Goal: Information Seeking & Learning: Check status

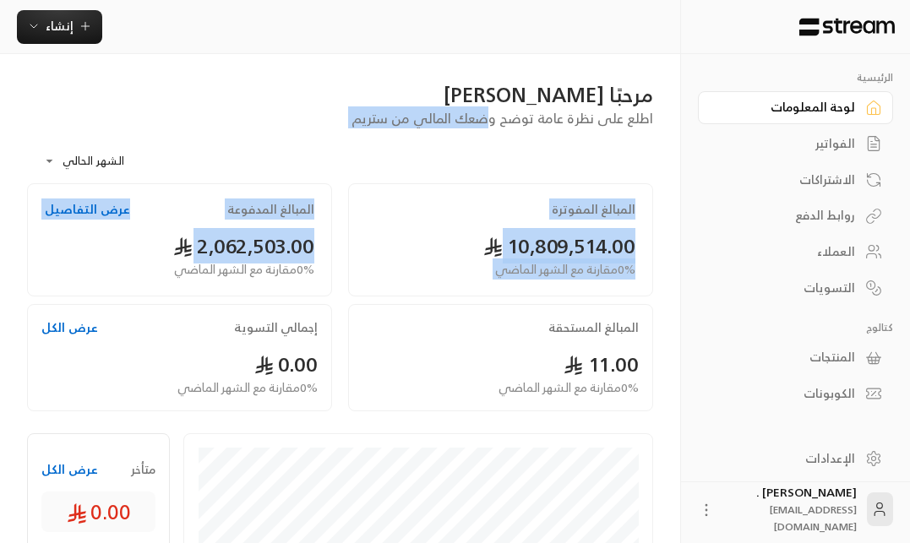
drag, startPoint x: 172, startPoint y: 249, endPoint x: 494, endPoint y: 113, distance: 349.5
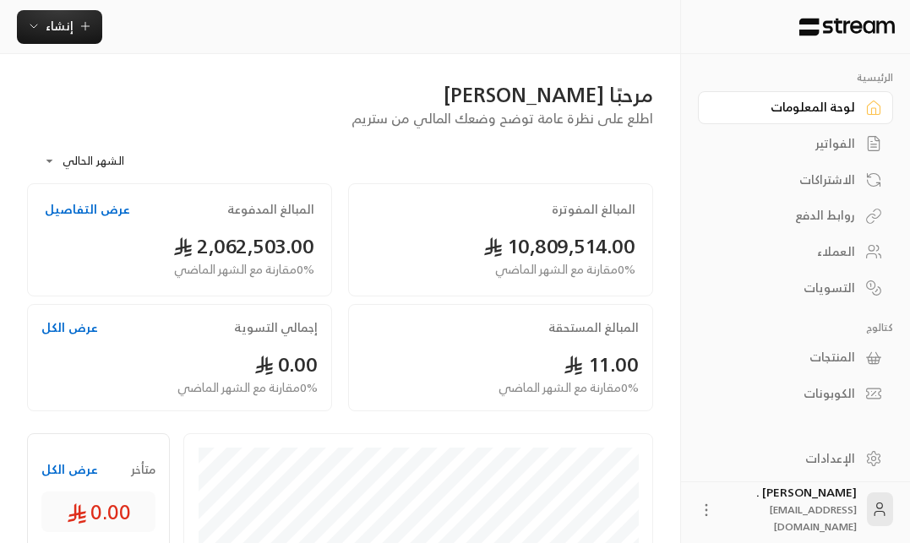
click at [498, 139] on div "**********" at bounding box center [340, 155] width 626 height 55
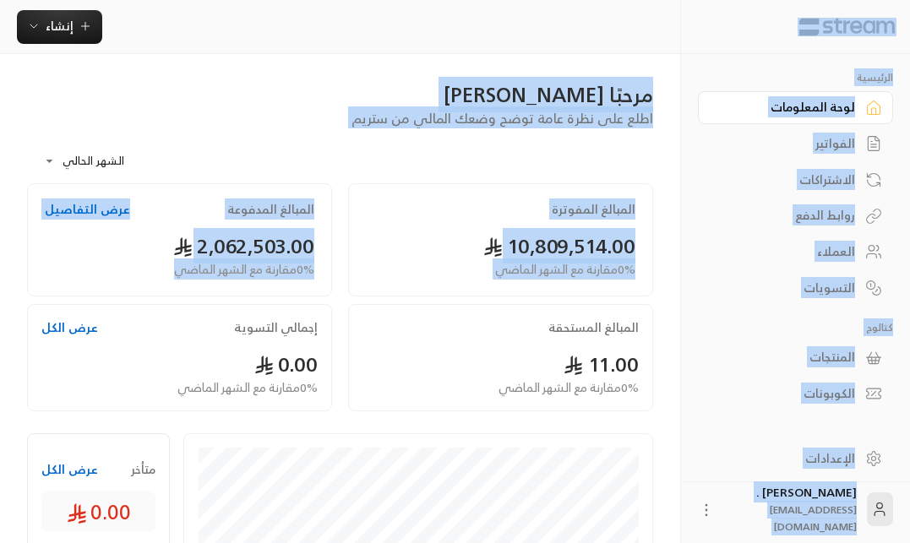
drag, startPoint x: 150, startPoint y: 275, endPoint x: 879, endPoint y: 29, distance: 769.6
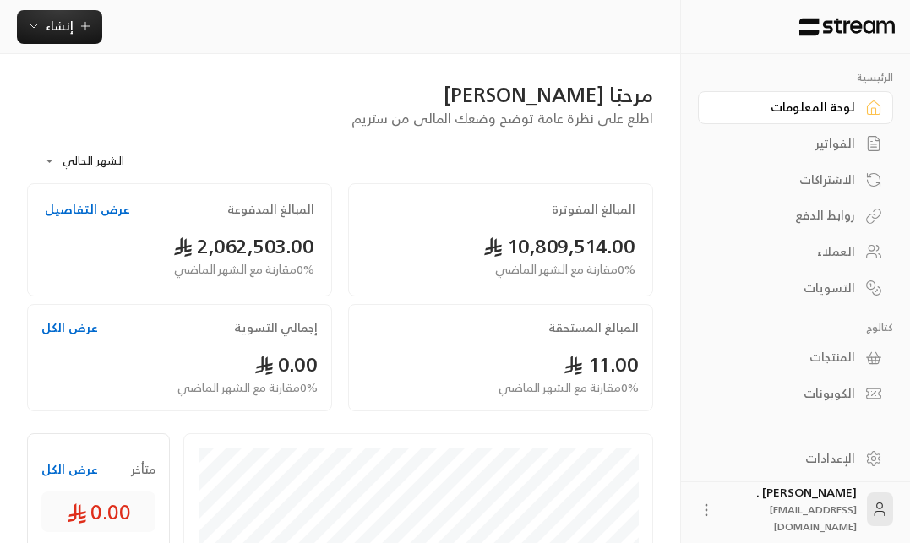
click at [515, 129] on div "**********" at bounding box center [340, 155] width 626 height 55
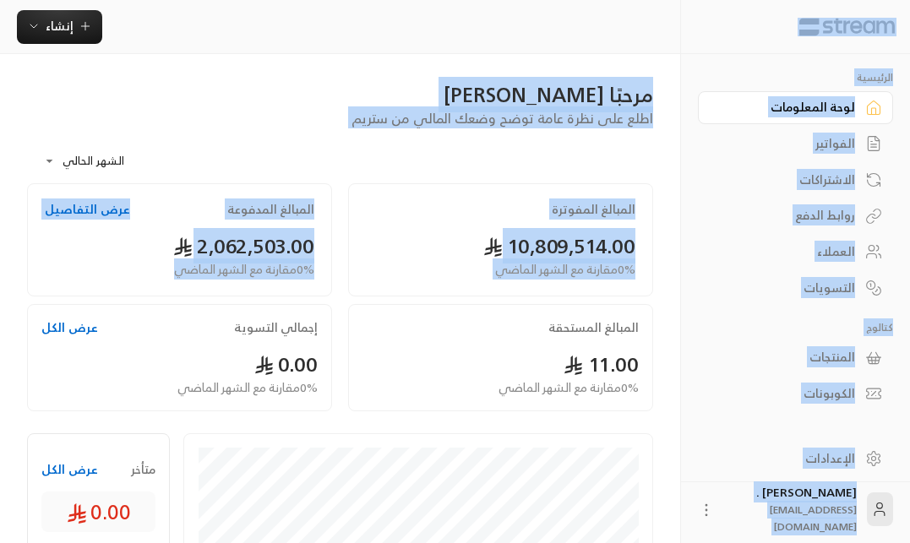
drag, startPoint x: 50, startPoint y: 277, endPoint x: 810, endPoint y: 5, distance: 807.0
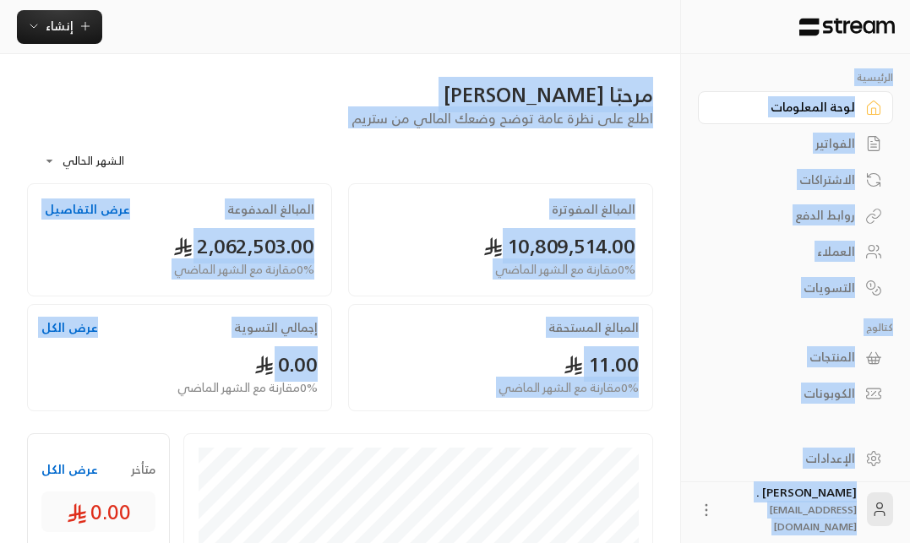
drag, startPoint x: 256, startPoint y: 370, endPoint x: 868, endPoint y: 65, distance: 683.7
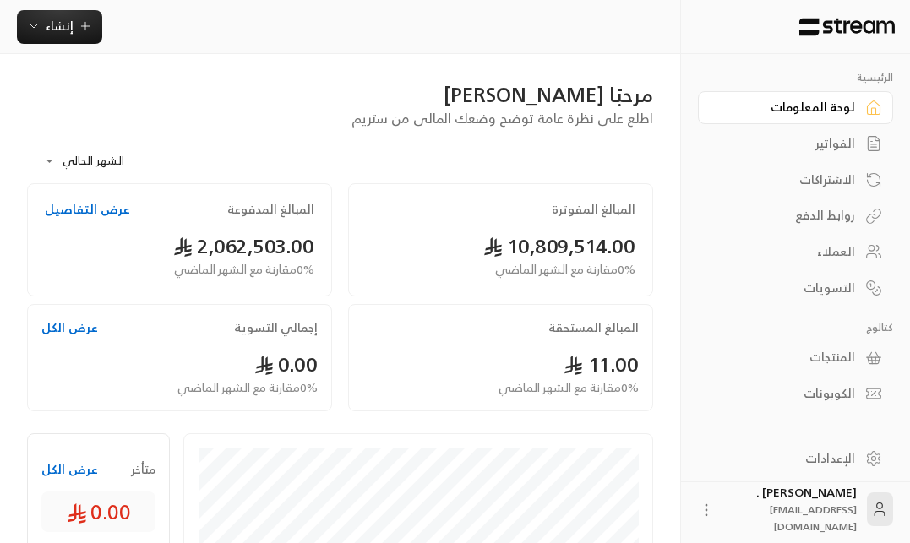
click at [848, 52] on div at bounding box center [795, 27] width 229 height 54
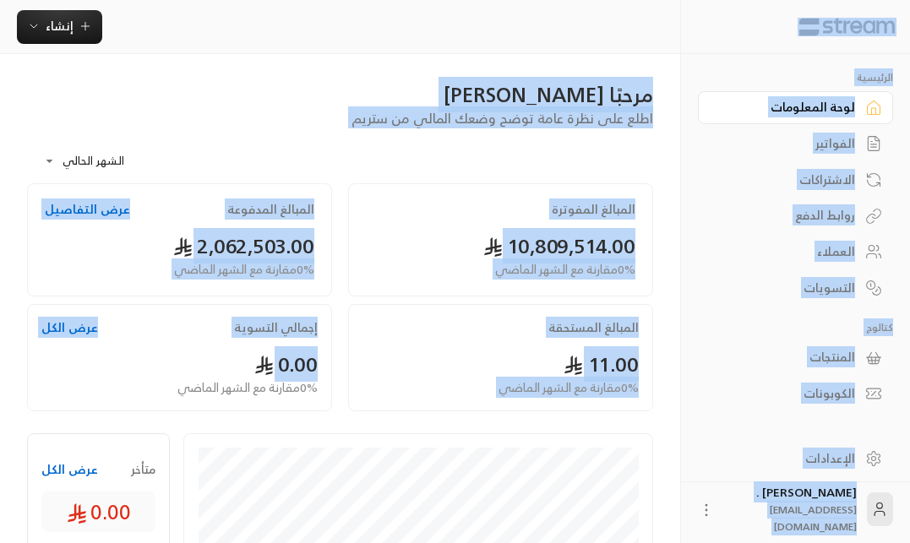
drag, startPoint x: 248, startPoint y: 359, endPoint x: 895, endPoint y: 26, distance: 727.9
click at [895, 26] on img at bounding box center [847, 27] width 99 height 19
click at [895, 11] on div at bounding box center [795, 27] width 229 height 54
drag, startPoint x: 903, startPoint y: 18, endPoint x: 158, endPoint y: 454, distance: 863.5
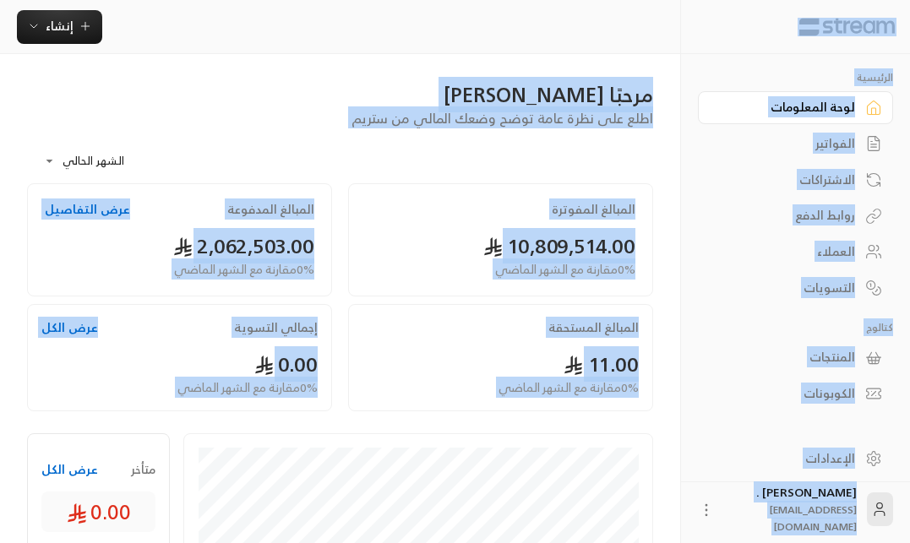
click at [177, 416] on div "المبالغ المفوترة 10,809,514.00 0 % مقارنة مع الشهر الماضي المبالغ المدفوعة عرض …" at bounding box center [340, 301] width 643 height 237
drag, startPoint x: 163, startPoint y: 399, endPoint x: 835, endPoint y: 7, distance: 777.9
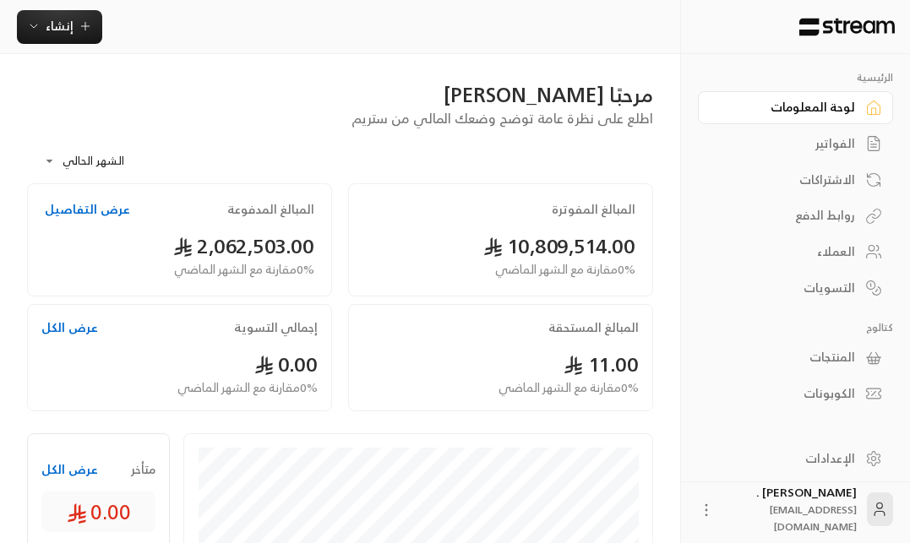
click at [681, 46] on div at bounding box center [795, 27] width 229 height 54
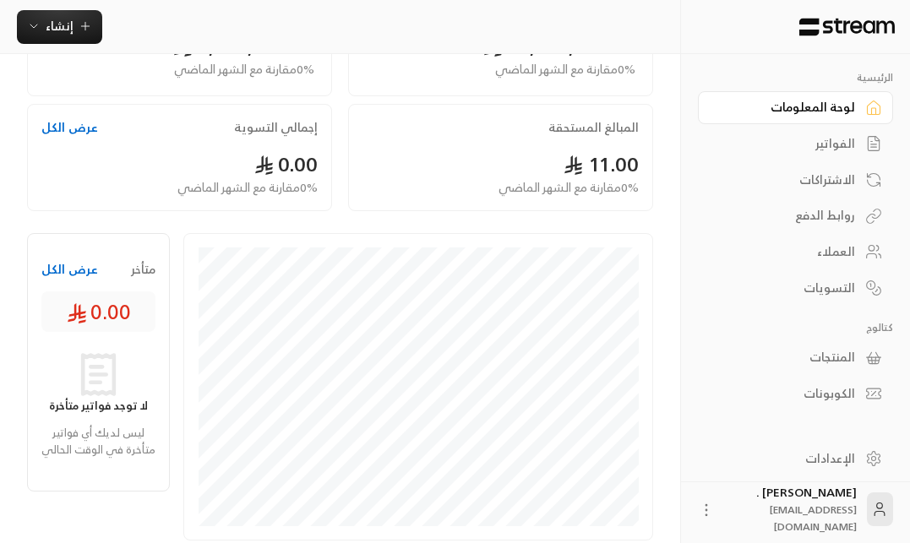
scroll to position [199, 0]
click at [854, 140] on div "الفواتير" at bounding box center [787, 143] width 136 height 17
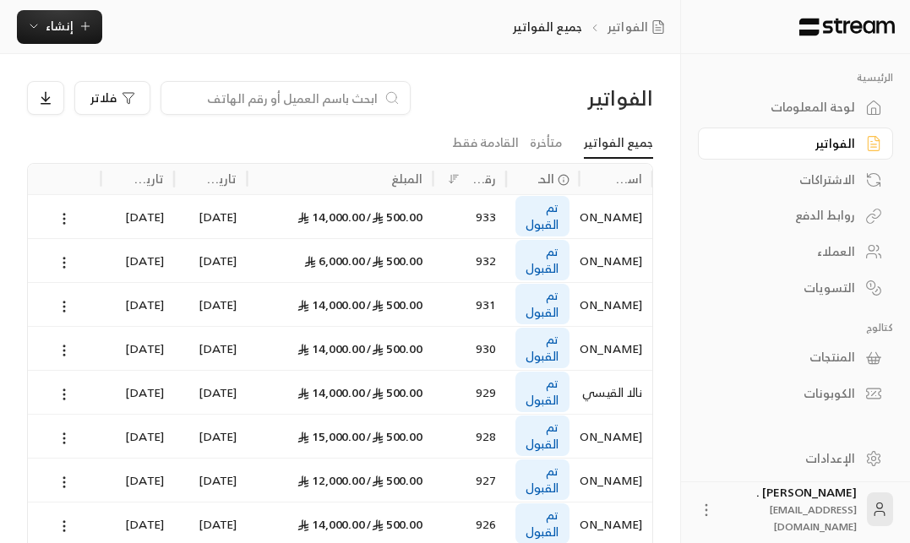
click at [805, 177] on div "الاشتراكات" at bounding box center [787, 180] width 136 height 17
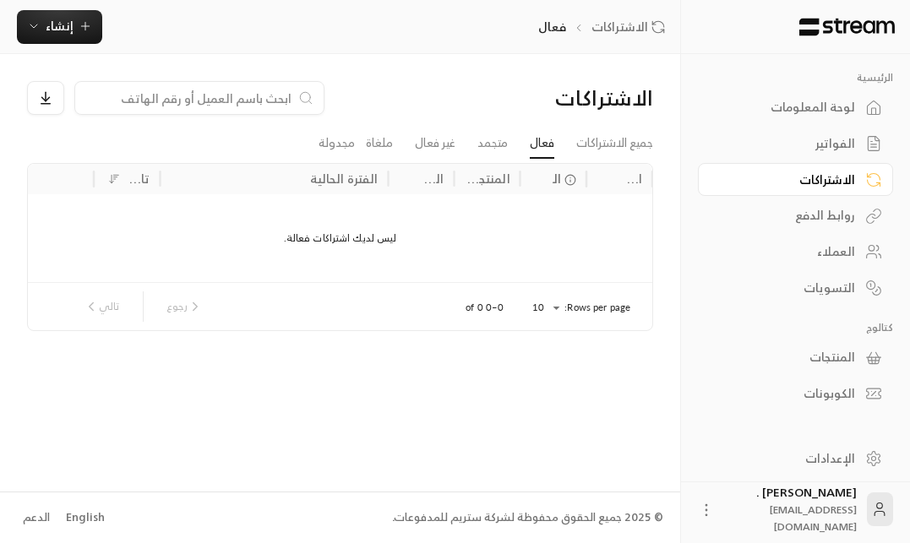
click at [810, 223] on div "روابط الدفع" at bounding box center [787, 215] width 136 height 17
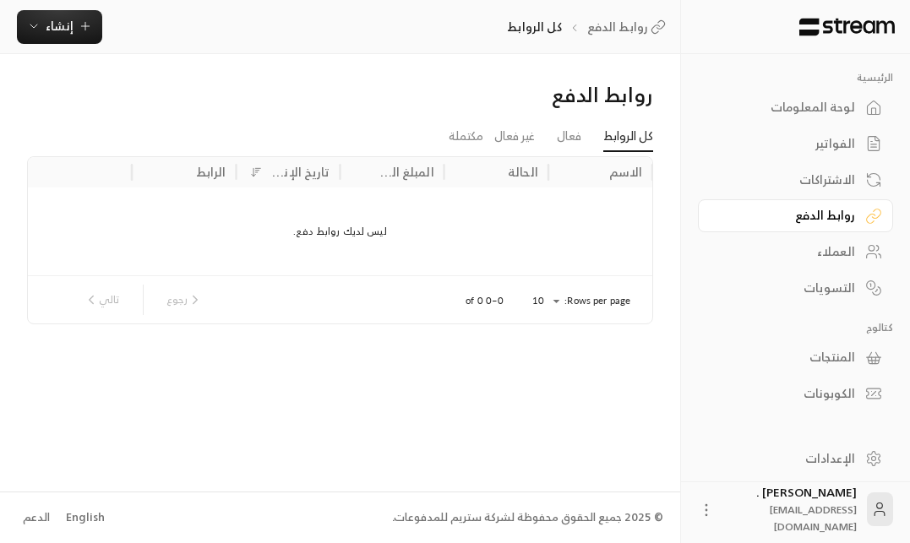
click at [816, 242] on link "العملاء" at bounding box center [795, 252] width 195 height 33
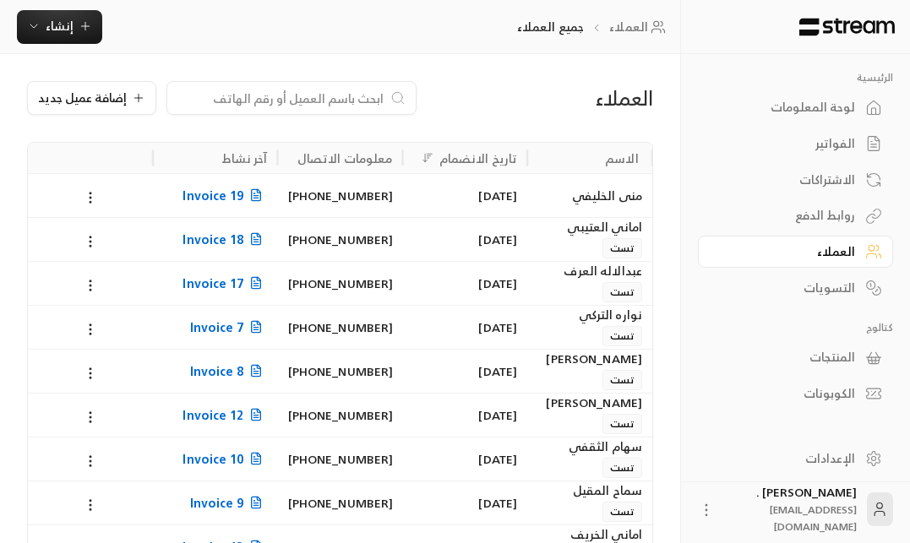
click at [803, 286] on div "التسويات" at bounding box center [787, 288] width 136 height 17
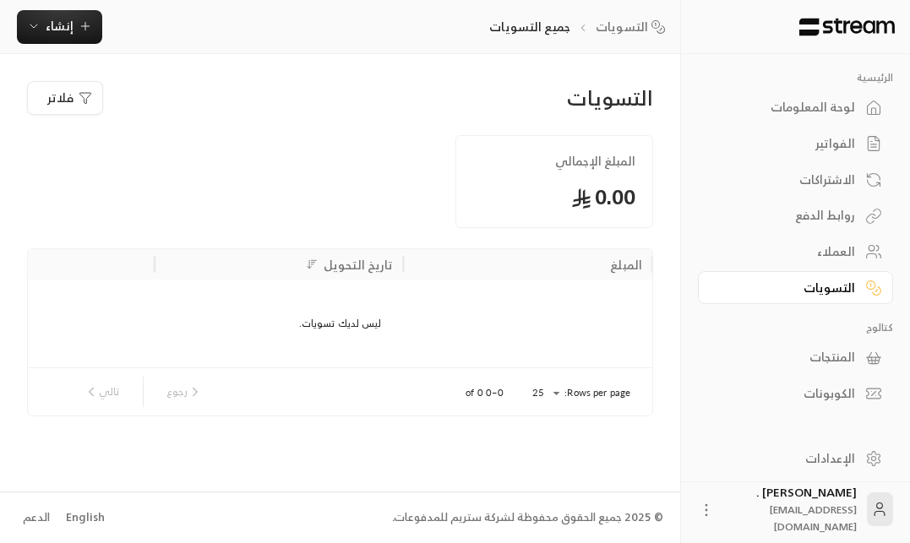
click at [817, 110] on div "لوحة المعلومات" at bounding box center [787, 107] width 136 height 17
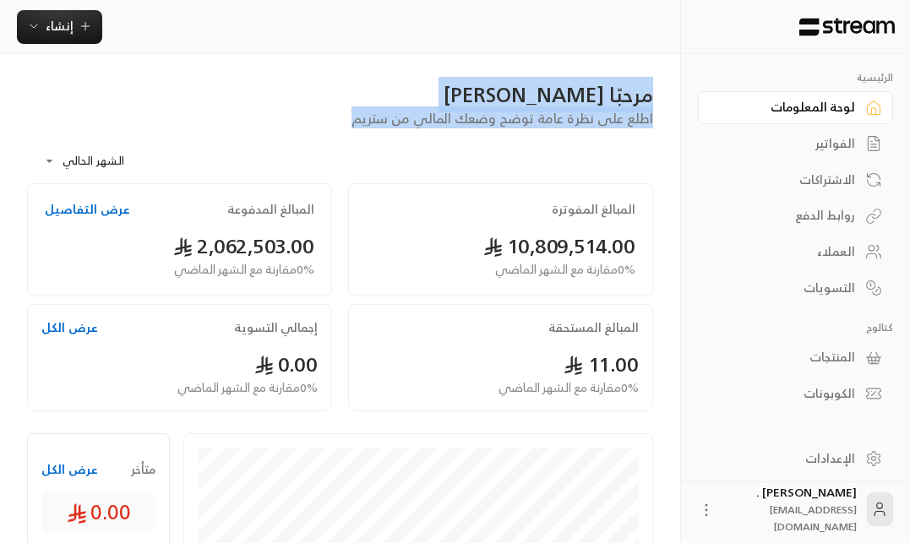
drag, startPoint x: 346, startPoint y: 123, endPoint x: 657, endPoint y: 95, distance: 312.2
click at [657, 95] on div "مرحبًا عبدالرحمن اطلع على نظرة عامة توضح وضعك المالي من ستريم" at bounding box center [340, 104] width 643 height 47
drag, startPoint x: 655, startPoint y: 92, endPoint x: 336, endPoint y: 134, distance: 321.3
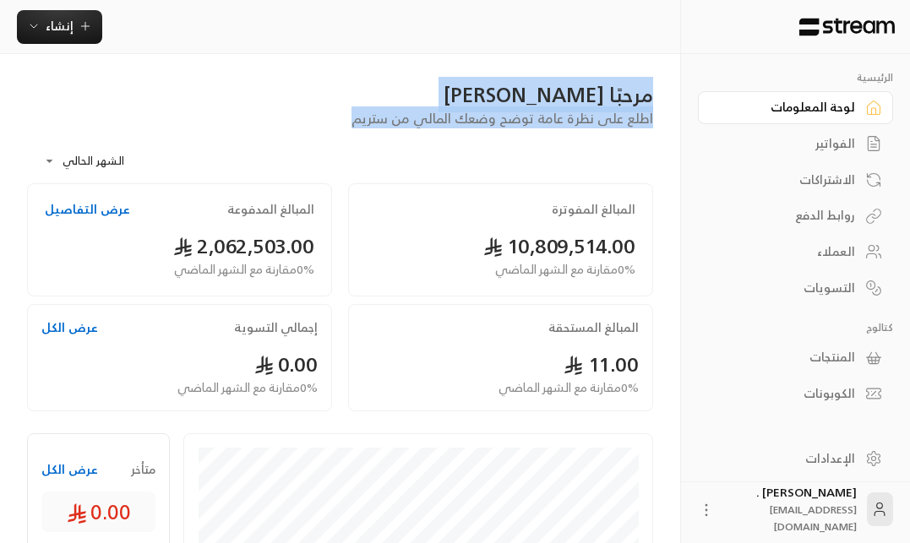
click at [336, 134] on div "**********" at bounding box center [340, 155] width 626 height 55
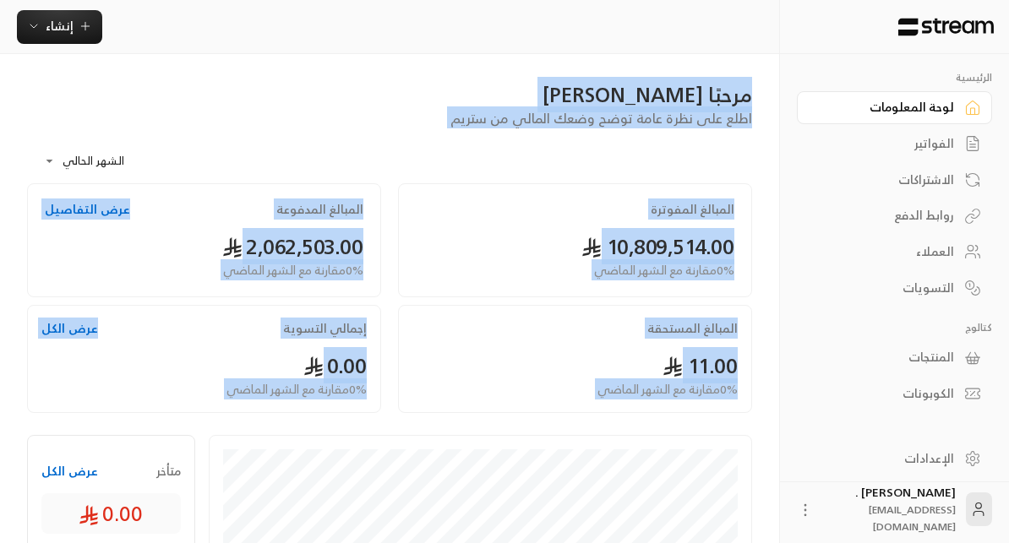
click at [209, 413] on div "المبالغ المفوترة 10,809,514.00 0 % مقارنة مع الشهر الماضي المبالغ المدفوعة عرض …" at bounding box center [390, 302] width 742 height 238
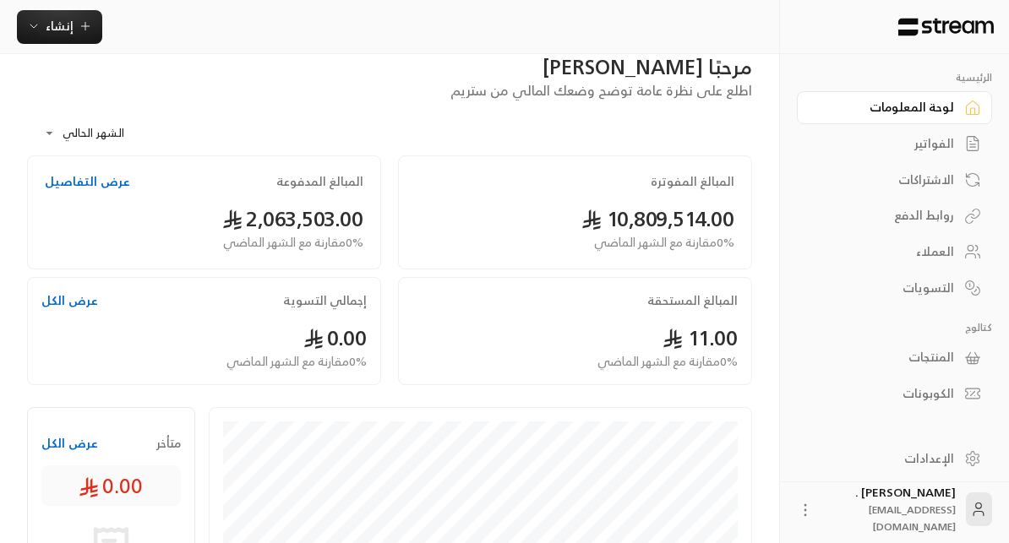
scroll to position [27, 0]
click at [104, 122] on body "**********" at bounding box center [504, 244] width 1009 height 543
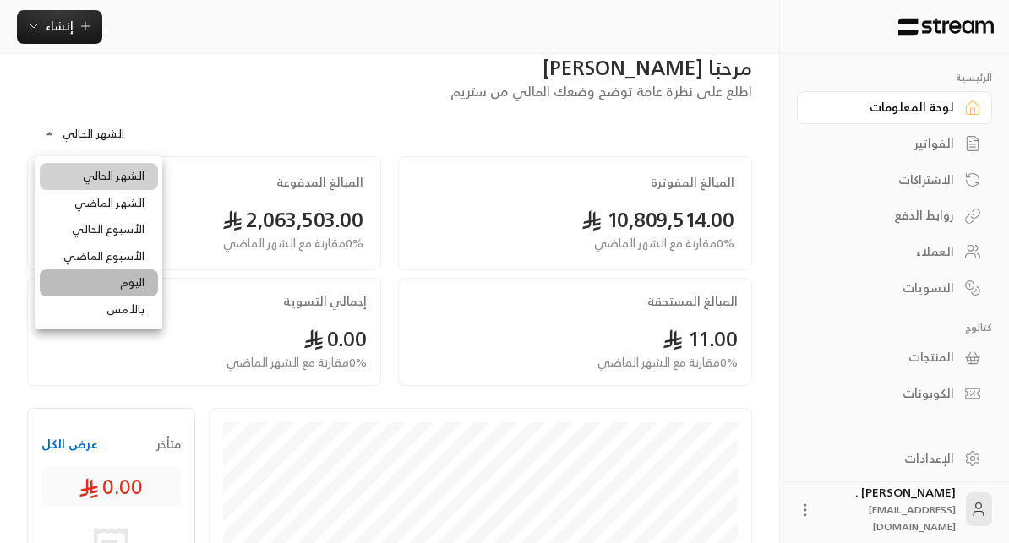
click at [128, 289] on li "اليوم" at bounding box center [99, 283] width 118 height 27
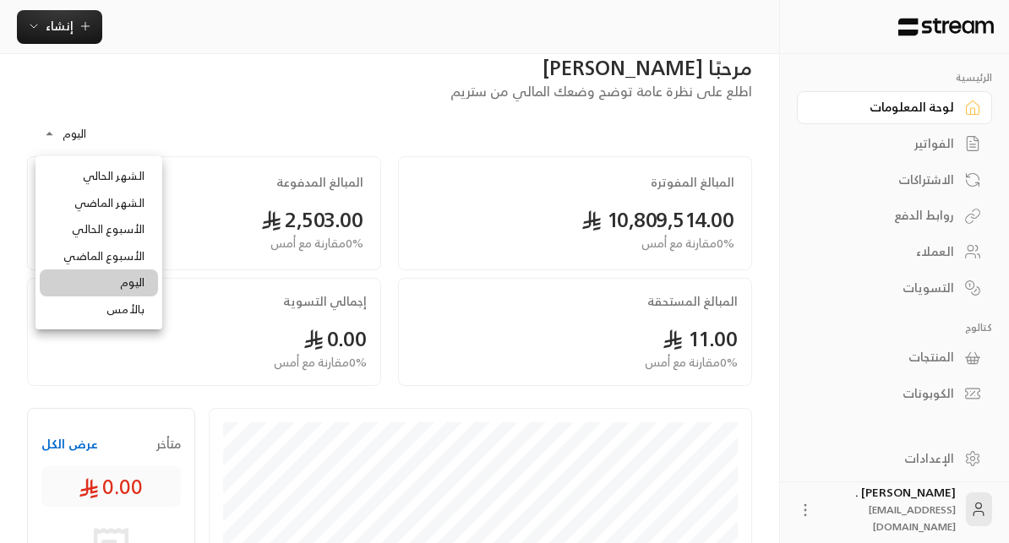
click at [52, 126] on body "الرئيسية لوحة المعلومات الفواتير الاشتراكات روابط الدفع العملاء التسويات كتالوج…" at bounding box center [504, 244] width 1009 height 543
click at [96, 180] on li "الشهر الحالي" at bounding box center [99, 176] width 118 height 27
type input "**********"
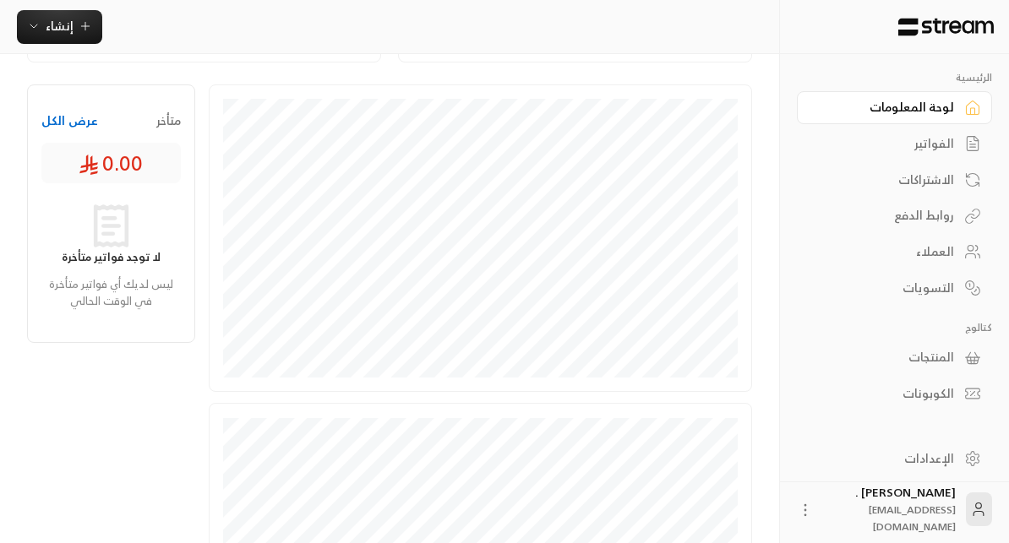
scroll to position [0, 0]
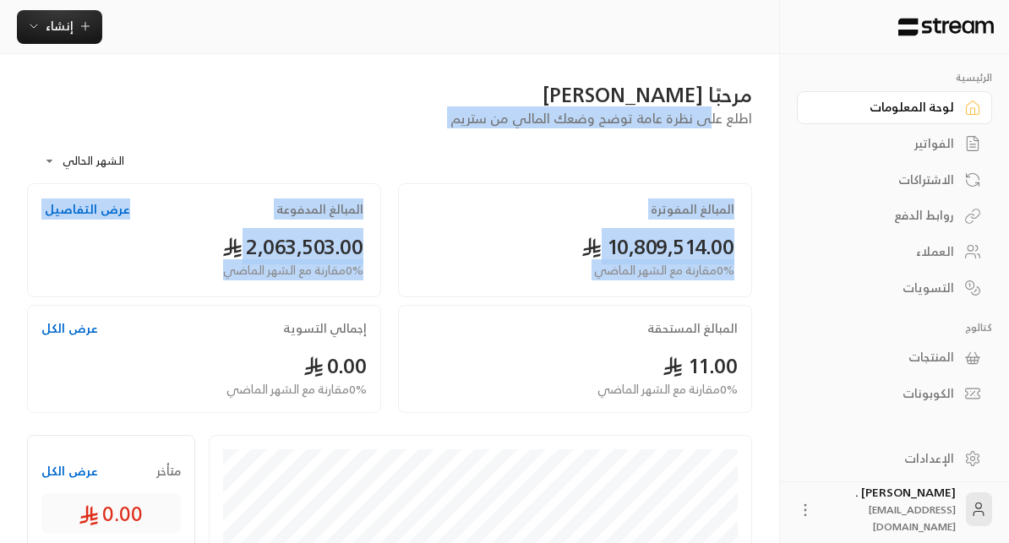
drag, startPoint x: 384, startPoint y: 295, endPoint x: 717, endPoint y: 118, distance: 376.9
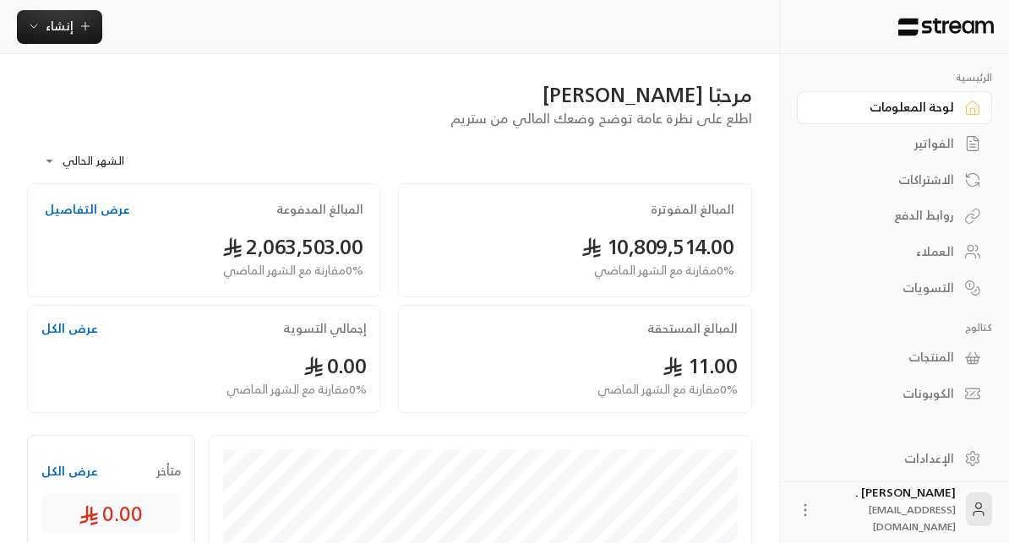
click at [729, 118] on span "اطلع على نظرة عامة توضح وضعك المالي من ستريم" at bounding box center [601, 118] width 302 height 24
click at [932, 193] on link "الاشتراكات" at bounding box center [894, 179] width 195 height 33
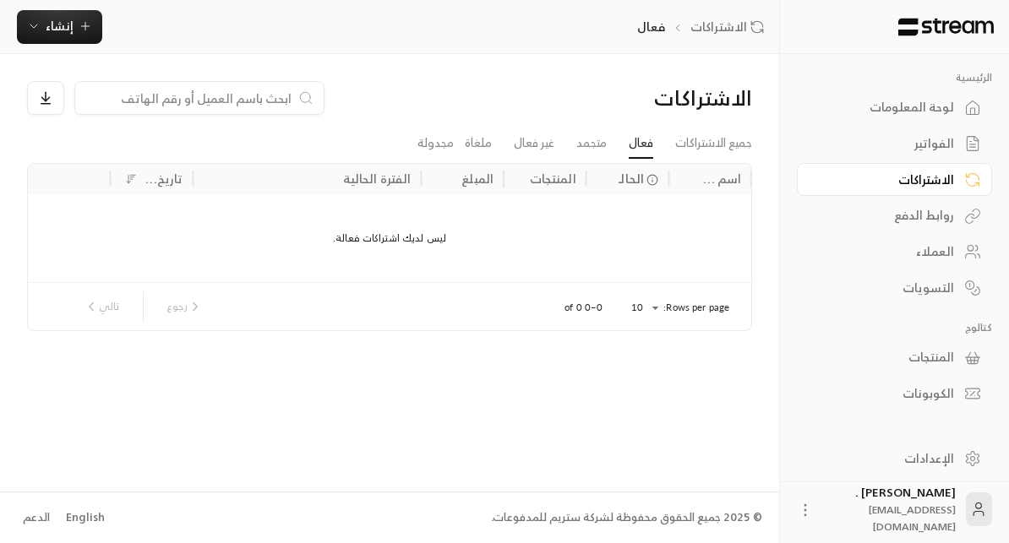
click at [923, 232] on link "روابط الدفع" at bounding box center [894, 215] width 195 height 33
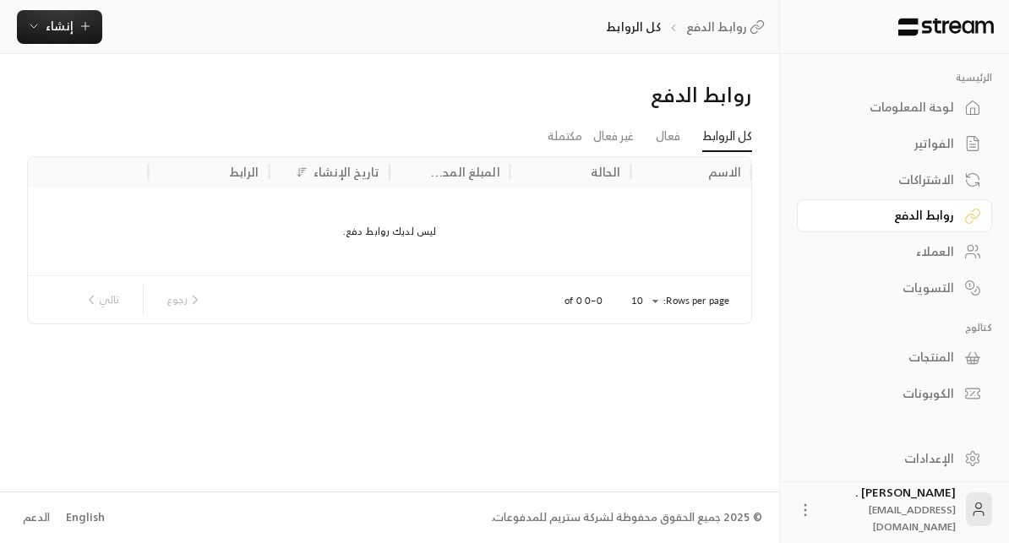
click at [924, 249] on div "العملاء" at bounding box center [886, 251] width 136 height 17
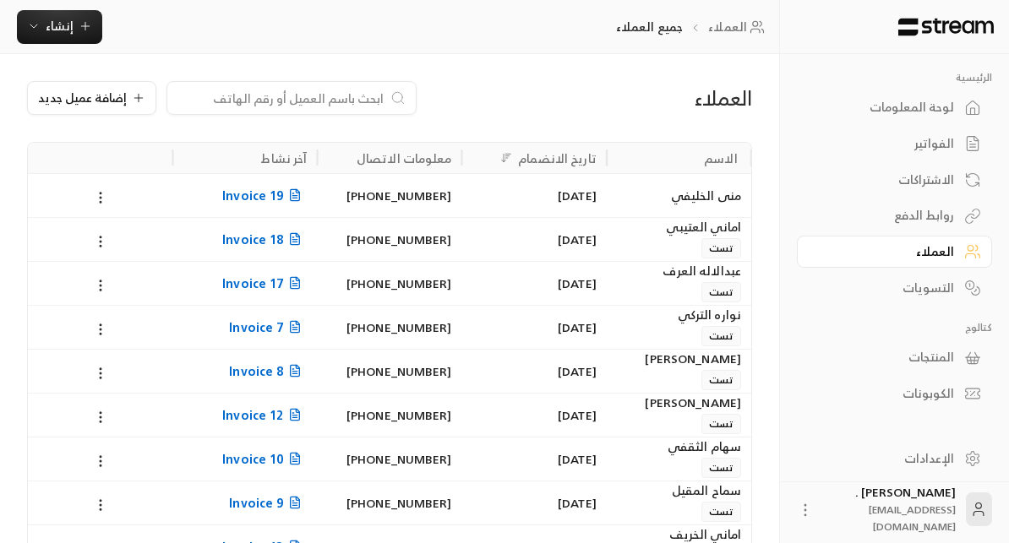
click at [948, 188] on div "الاشتراكات" at bounding box center [886, 180] width 136 height 17
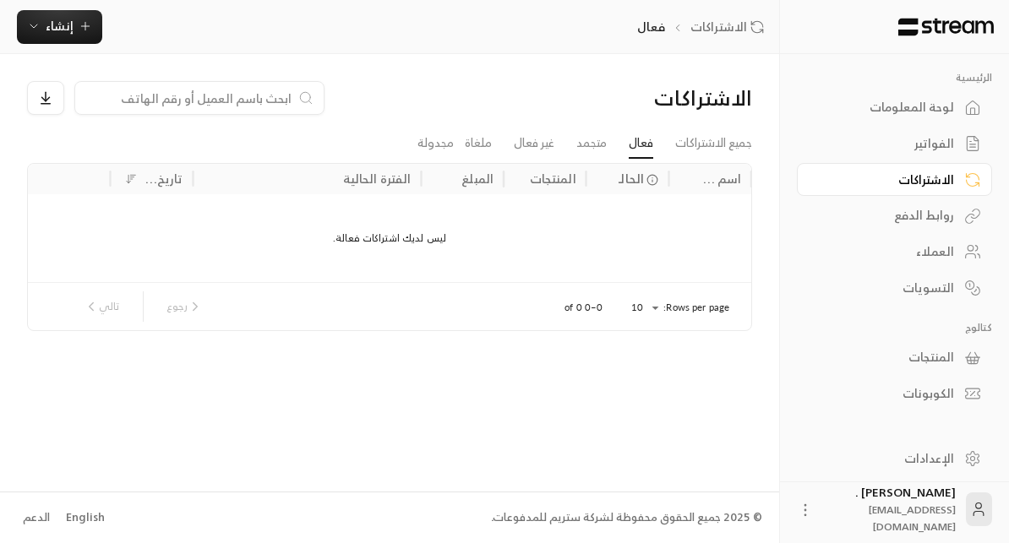
click at [945, 151] on div "الفواتير" at bounding box center [886, 143] width 136 height 17
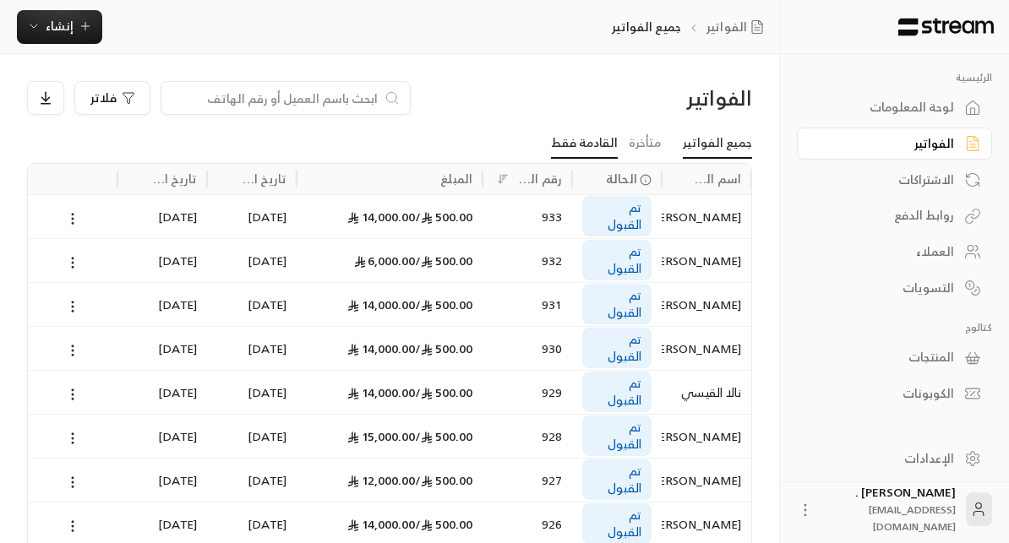
click at [614, 152] on link "القادمة فقط" at bounding box center [584, 143] width 67 height 30
click at [657, 144] on link "متأخرة" at bounding box center [645, 143] width 32 height 30
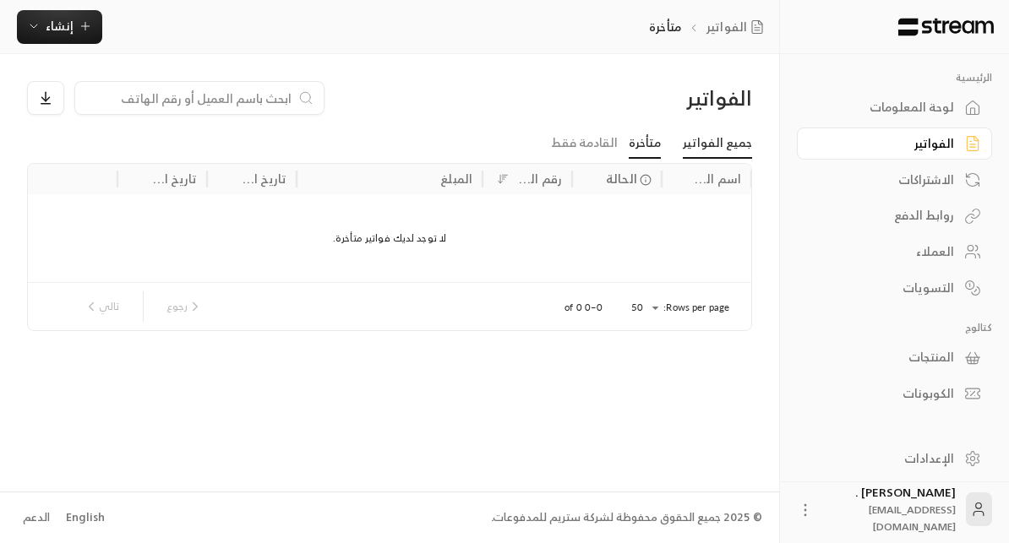
click at [708, 145] on link "جميع الفواتير" at bounding box center [717, 143] width 69 height 30
click at [967, 94] on link "لوحة المعلومات" at bounding box center [894, 107] width 195 height 33
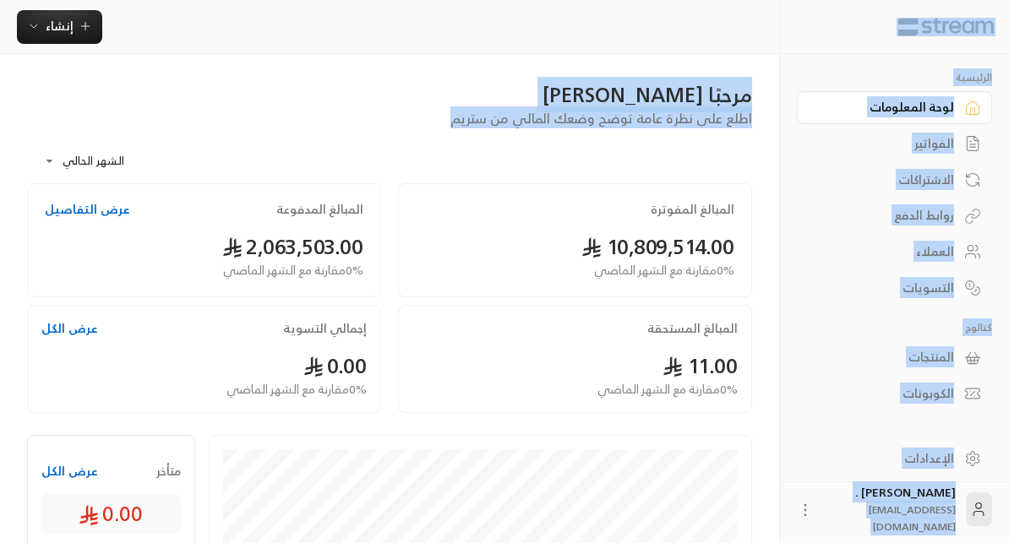
drag, startPoint x: 442, startPoint y: 118, endPoint x: 992, endPoint y: 24, distance: 558.2
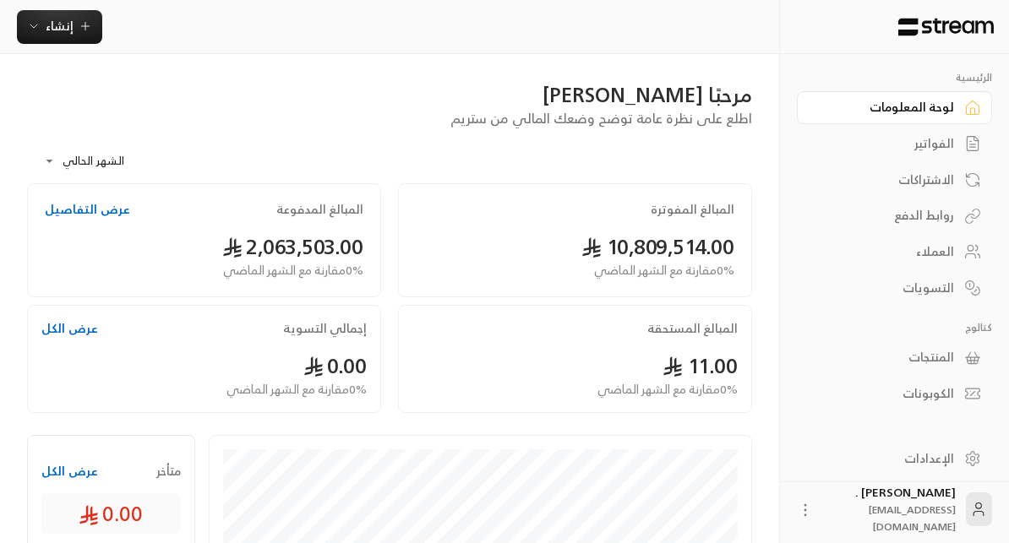
click at [286, 151] on div "**********" at bounding box center [389, 155] width 725 height 55
click at [946, 145] on div "الفواتير" at bounding box center [886, 143] width 136 height 17
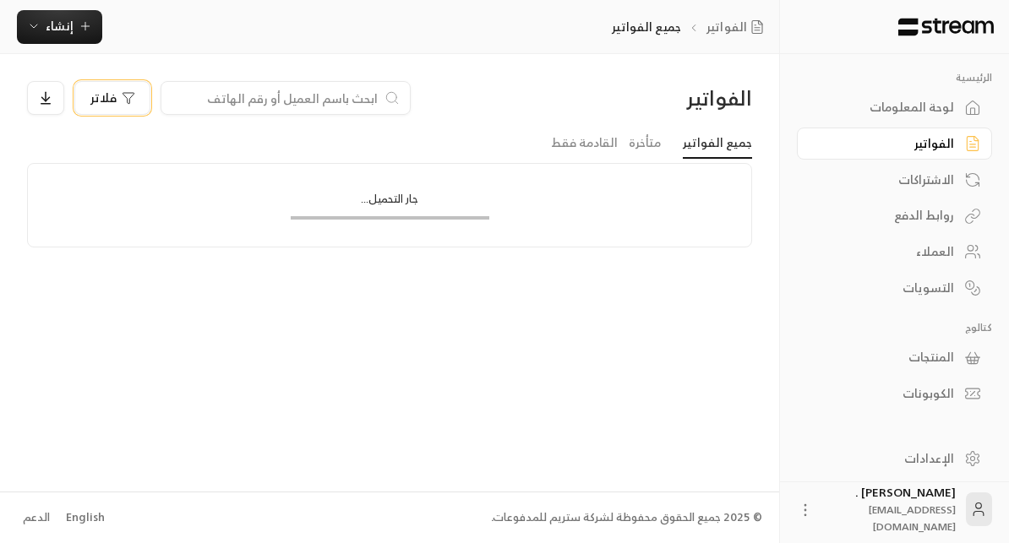
click at [92, 97] on span "فلاتر" at bounding box center [103, 98] width 26 height 12
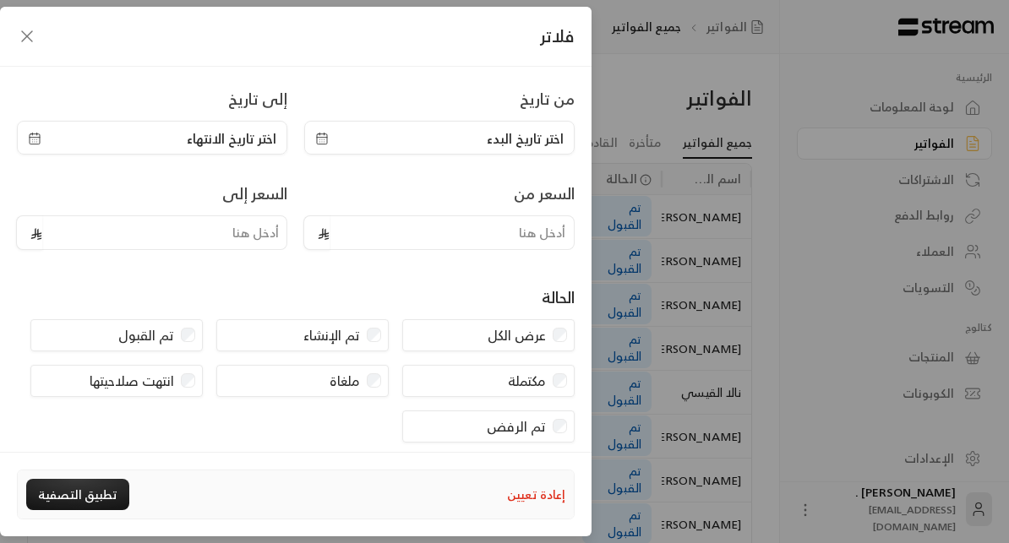
click at [462, 386] on div "مكتملة" at bounding box center [488, 381] width 172 height 32
click at [570, 379] on div "مكتملة" at bounding box center [488, 381] width 172 height 32
click at [91, 497] on button "تطبيق التصفية" at bounding box center [77, 494] width 103 height 31
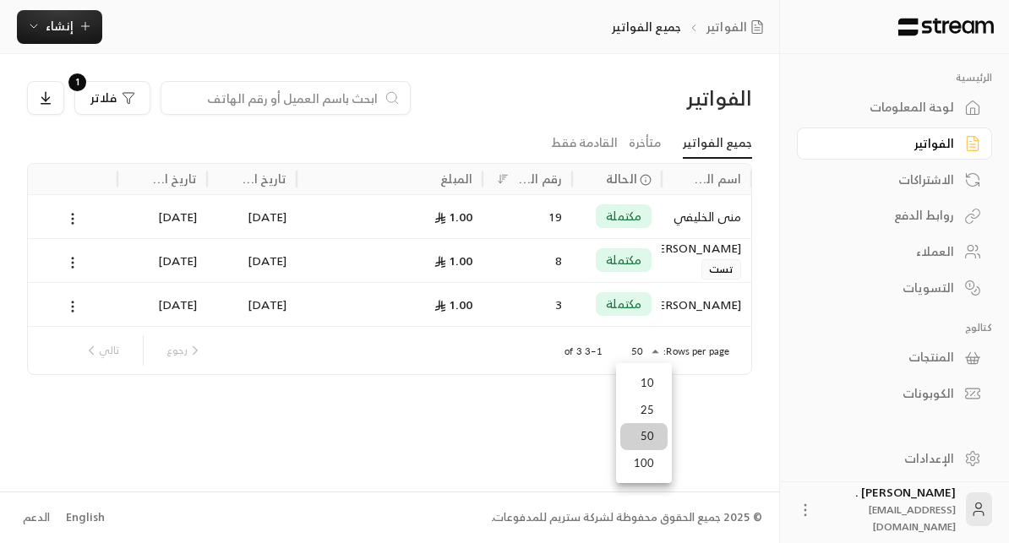
click at [641, 358] on body "الرئيسية لوحة المعلومات الفواتير الاشتراكات روابط الدفع العملاء التسويات كتالوج…" at bounding box center [504, 271] width 1009 height 543
click at [642, 384] on li "10" at bounding box center [643, 383] width 47 height 27
click at [931, 104] on div "لوحة المعلومات" at bounding box center [886, 107] width 136 height 17
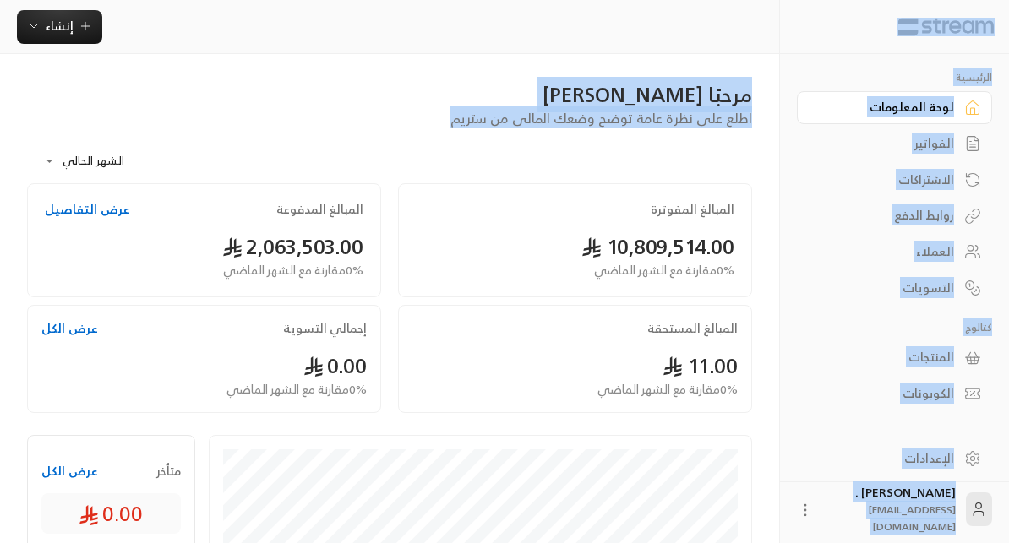
drag, startPoint x: 456, startPoint y: 120, endPoint x: 966, endPoint y: 27, distance: 518.0
click at [706, 39] on div "إنشاء" at bounding box center [389, 27] width 779 height 34
drag, startPoint x: 455, startPoint y: 119, endPoint x: 982, endPoint y: 16, distance: 537.3
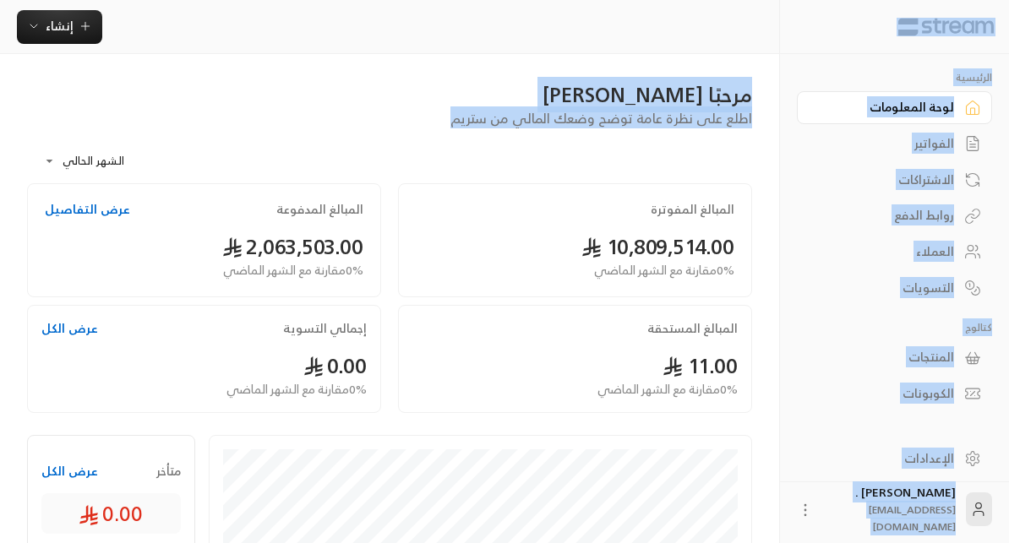
click at [704, 18] on div "إنشاء" at bounding box center [389, 27] width 779 height 34
drag, startPoint x: 439, startPoint y: 118, endPoint x: 994, endPoint y: 14, distance: 564.2
click at [547, 90] on div "مرحبًا [PERSON_NAME]" at bounding box center [389, 94] width 725 height 27
drag, startPoint x: 453, startPoint y: 119, endPoint x: 993, endPoint y: 17, distance: 549.6
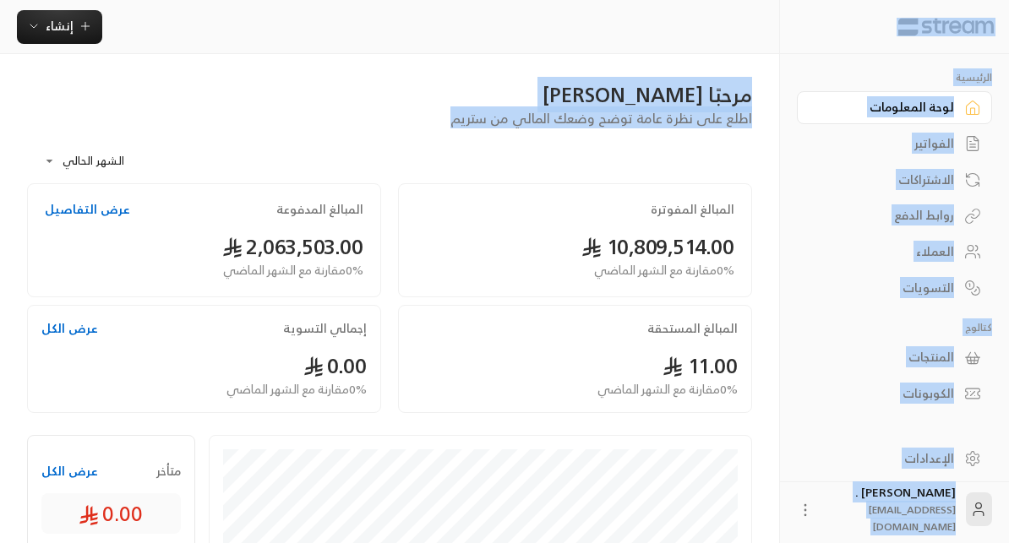
drag, startPoint x: 444, startPoint y: 118, endPoint x: 998, endPoint y: 23, distance: 562.5
click at [998, 23] on div at bounding box center [894, 27] width 229 height 54
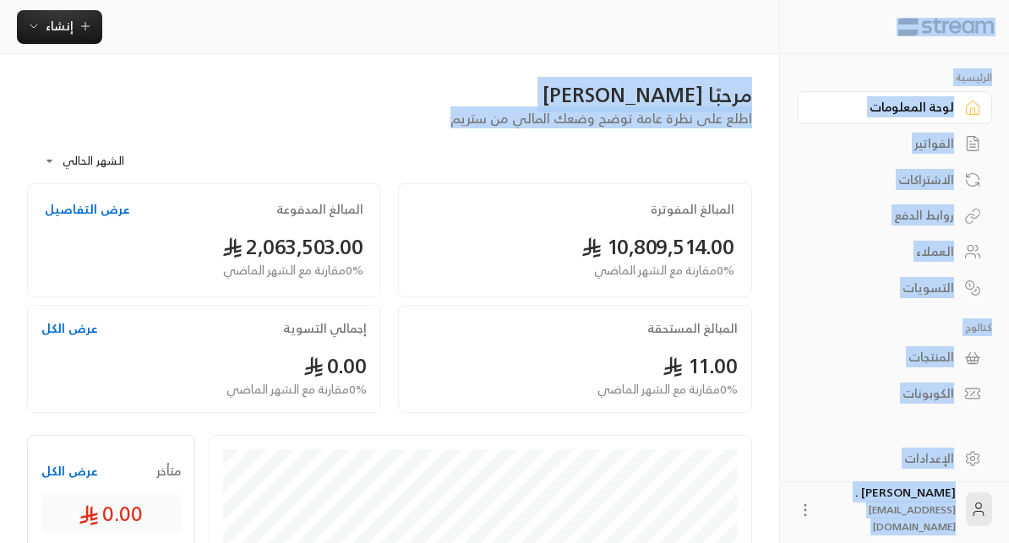
drag, startPoint x: 455, startPoint y: 122, endPoint x: 986, endPoint y: 9, distance: 543.3
click at [986, 9] on div at bounding box center [894, 27] width 229 height 54
drag, startPoint x: 444, startPoint y: 114, endPoint x: 980, endPoint y: 20, distance: 544.8
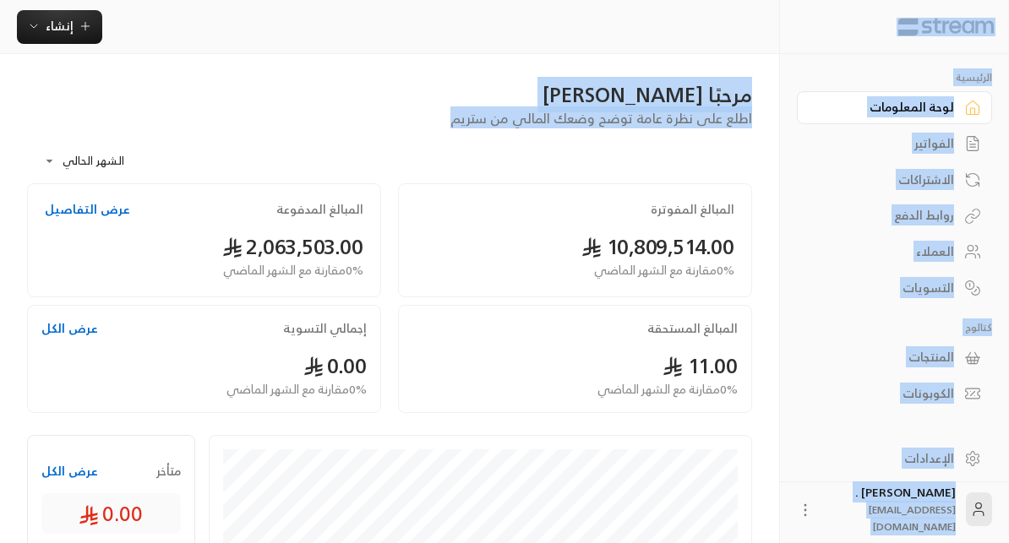
click at [980, 20] on img at bounding box center [946, 27] width 99 height 19
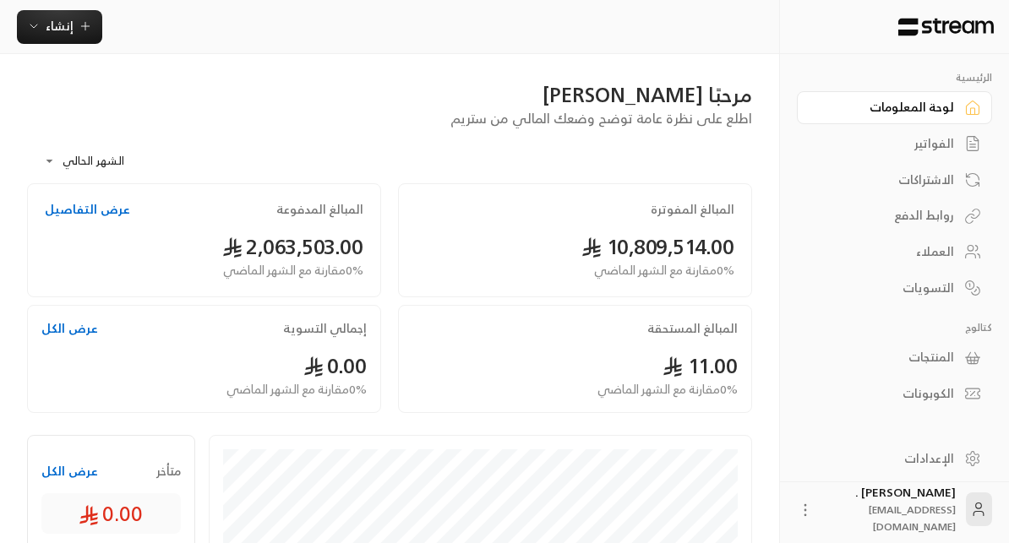
click at [651, 135] on div "**********" at bounding box center [389, 155] width 725 height 55
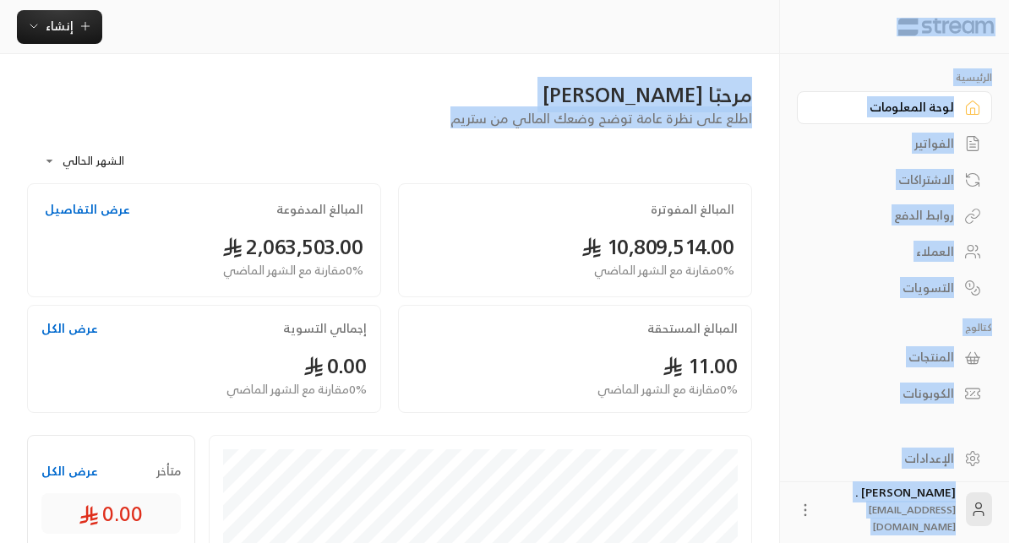
drag, startPoint x: 450, startPoint y: 122, endPoint x: 951, endPoint y: 15, distance: 511.5
click at [625, 40] on div "إنشاء" at bounding box center [389, 27] width 779 height 34
drag, startPoint x: 442, startPoint y: 115, endPoint x: 970, endPoint y: 30, distance: 535.0
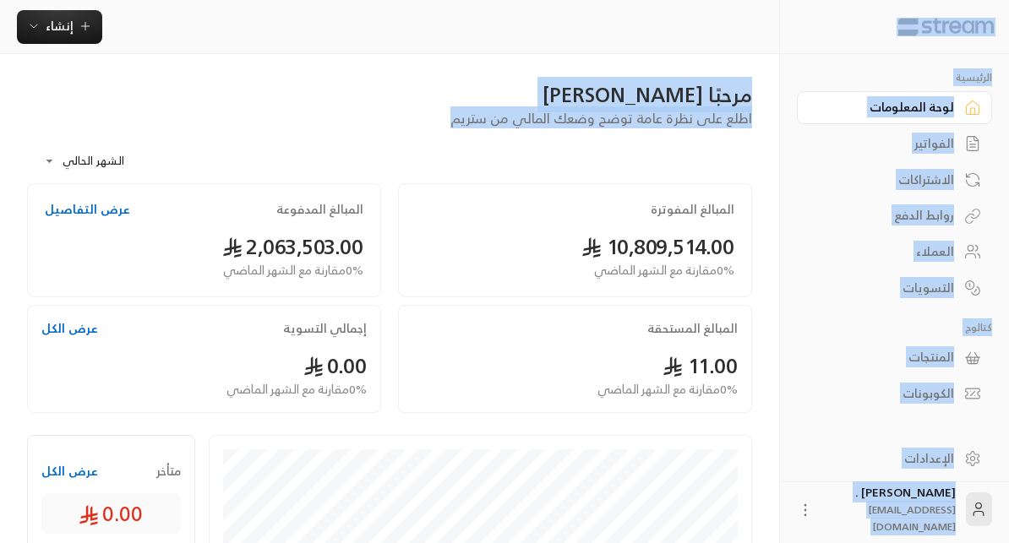
click at [992, 18] on img at bounding box center [946, 27] width 99 height 19
click at [779, 12] on div "الرئيسية لوحة المعلومات الفواتير الاشتراكات روابط الدفع العملاء التسويات كتالوج…" at bounding box center [894, 271] width 230 height 543
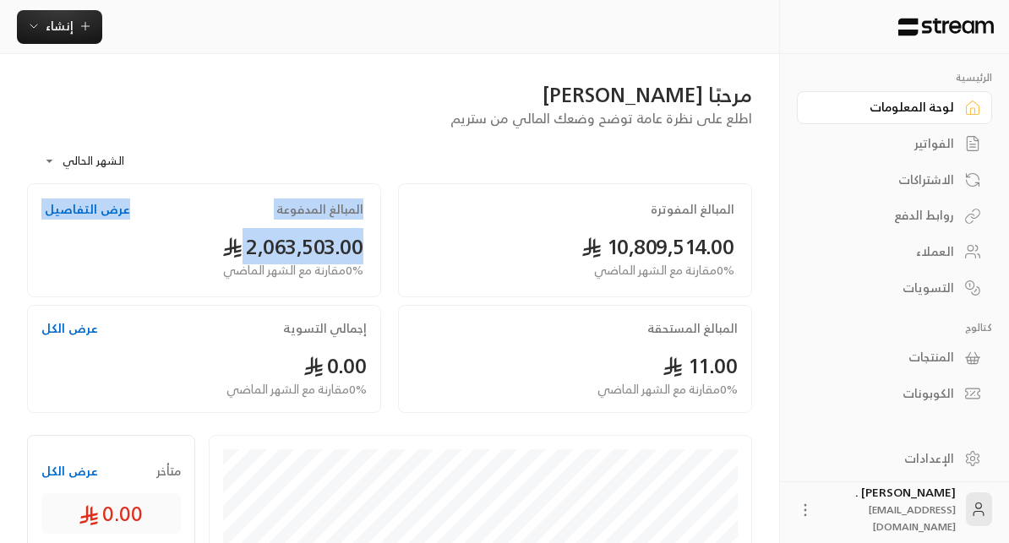
drag, startPoint x: 214, startPoint y: 248, endPoint x: 379, endPoint y: 195, distance: 173.2
click at [379, 195] on div "المبالغ المدفوعة عرض التفاصيل 2,063,503.00 0 % مقارنة مع الشهر الماضي" at bounding box center [204, 240] width 354 height 114
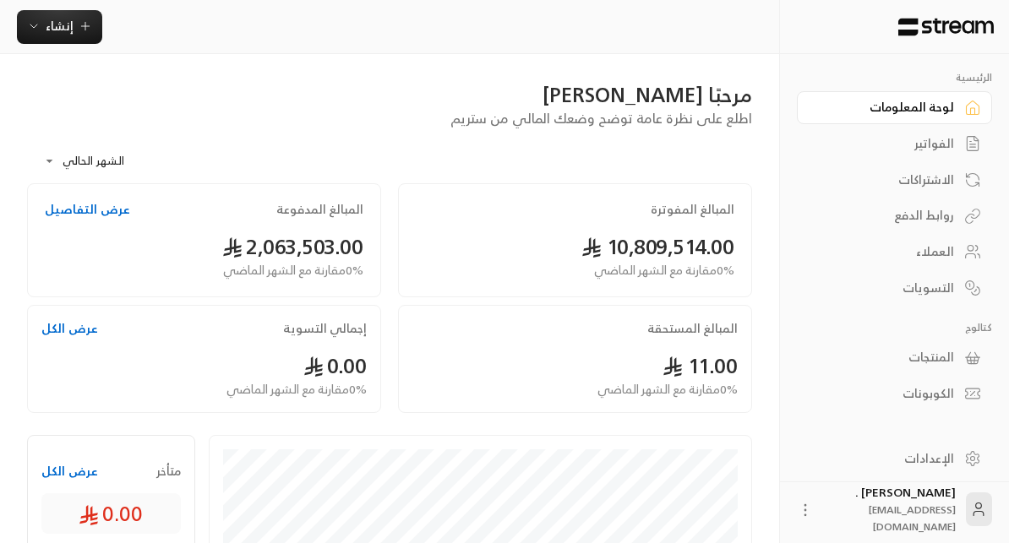
click at [101, 163] on body "**********" at bounding box center [504, 271] width 1009 height 543
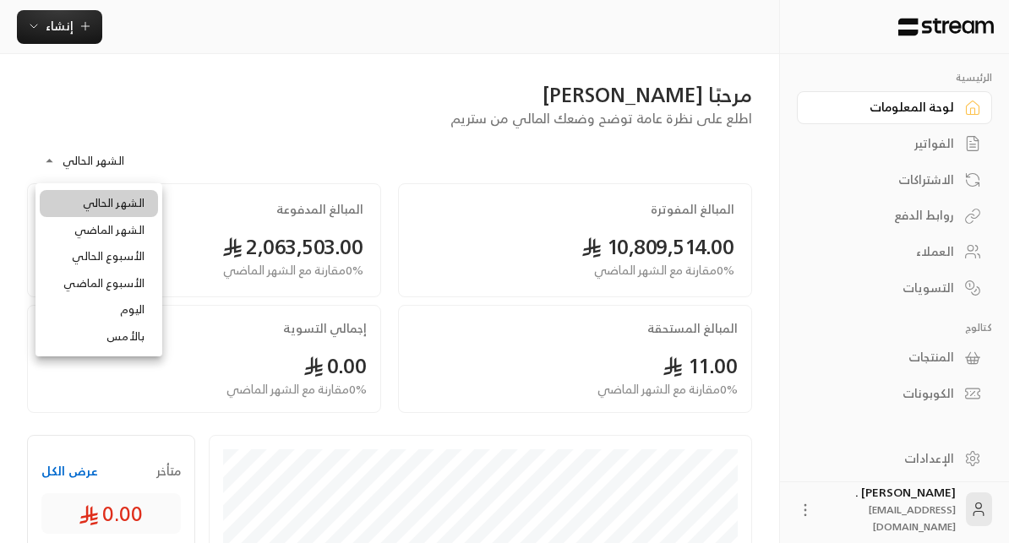
click at [229, 145] on div at bounding box center [504, 271] width 1009 height 543
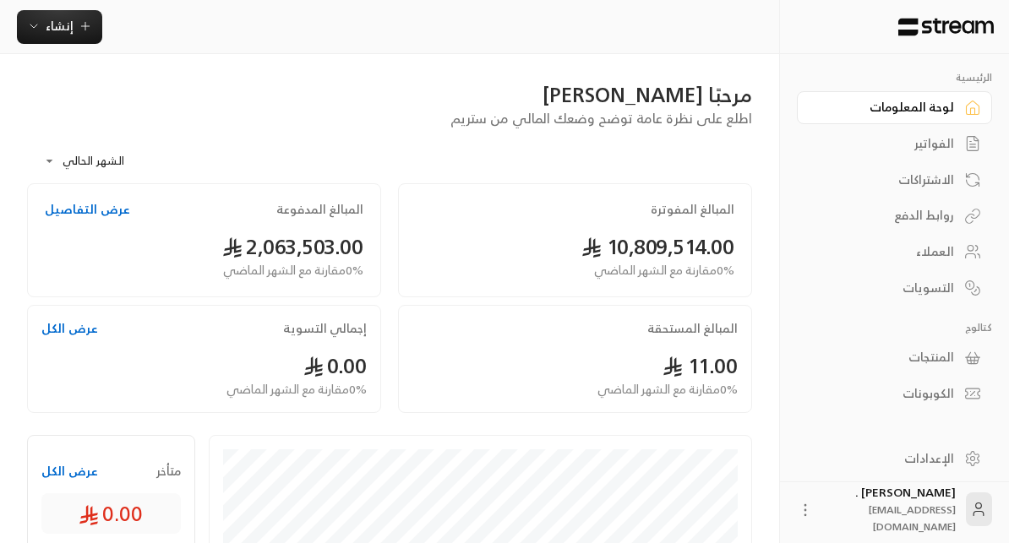
click at [86, 207] on button "عرض التفاصيل" at bounding box center [87, 209] width 85 height 17
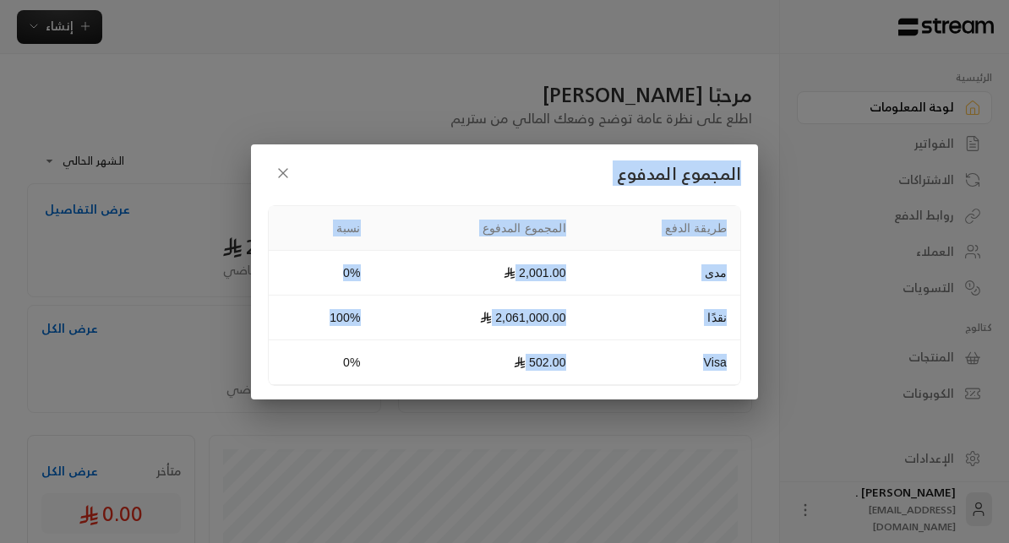
drag, startPoint x: 535, startPoint y: 363, endPoint x: 740, endPoint y: 174, distance: 279.3
click at [740, 174] on div "المجموع المدفوع طريقة الدفع المجموع المدفوع نسبة مدى 2,001.00 0% نقدًا 2,061,00…" at bounding box center [504, 272] width 507 height 255
click at [745, 175] on div "المجموع المدفوع طريقة الدفع المجموع المدفوع نسبة مدى 2,001.00 0% نقدًا 2,061,00…" at bounding box center [504, 272] width 507 height 255
drag, startPoint x: 505, startPoint y: 365, endPoint x: 737, endPoint y: 184, distance: 294.5
click at [737, 184] on div "المجموع المدفوع طريقة الدفع المجموع المدفوع نسبة مدى 2,001.00 0% نقدًا 2,061,00…" at bounding box center [504, 272] width 507 height 255
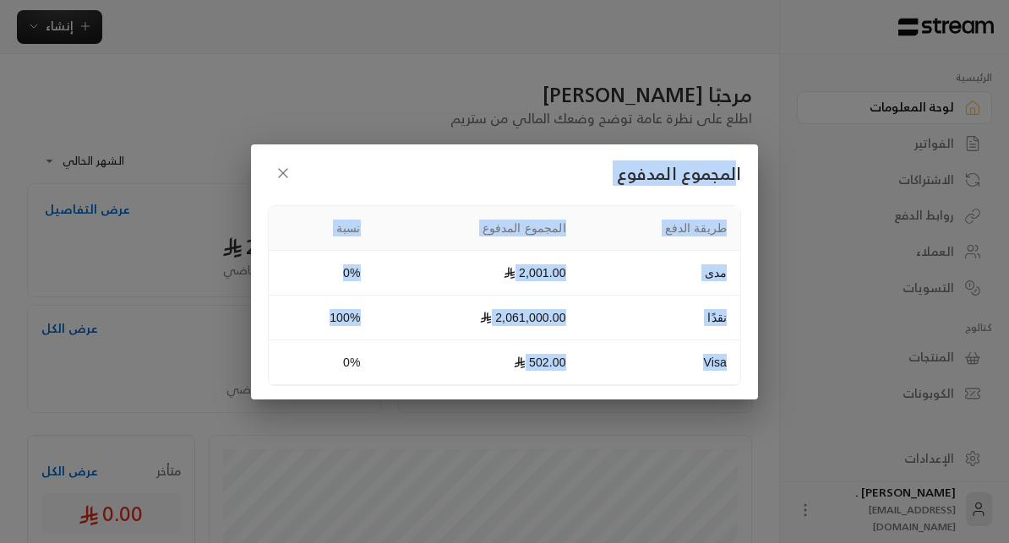
click at [737, 184] on h2 "المجموع المدفوع" at bounding box center [504, 173] width 473 height 30
drag, startPoint x: 739, startPoint y: 168, endPoint x: 437, endPoint y: 359, distance: 357.8
click at [437, 359] on div "المجموع المدفوع طريقة الدفع المجموع المدفوع نسبة مدى 2,001.00 0% نقدًا 2,061,00…" at bounding box center [504, 272] width 507 height 255
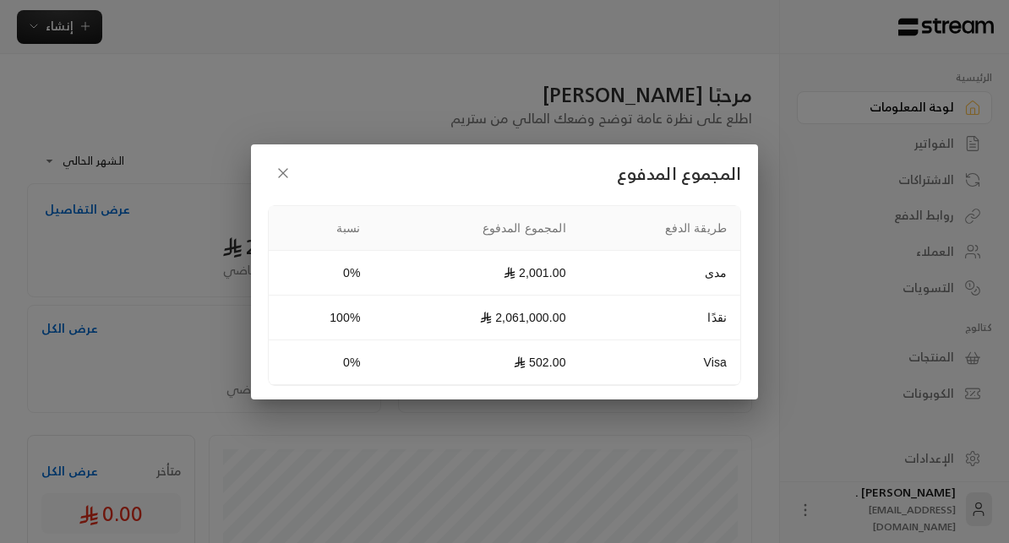
click at [437, 359] on td "502.00" at bounding box center [476, 363] width 205 height 45
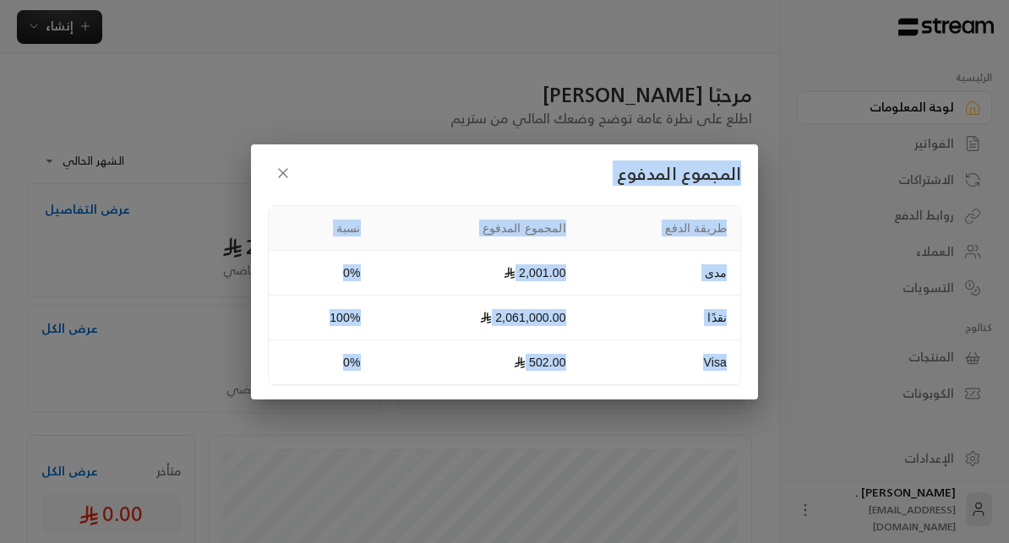
drag, startPoint x: 330, startPoint y: 368, endPoint x: 742, endPoint y: 171, distance: 457.0
click at [742, 171] on div "المجموع المدفوع طريقة الدفع المجموع المدفوع نسبة مدى 2,001.00 0% نقدًا 2,061,00…" at bounding box center [504, 272] width 507 height 255
drag, startPoint x: 742, startPoint y: 171, endPoint x: 311, endPoint y: 382, distance: 480.0
click at [311, 382] on div "المجموع المدفوع طريقة الدفع المجموع المدفوع نسبة مدى 2,001.00 0% نقدًا 2,061,00…" at bounding box center [504, 272] width 507 height 255
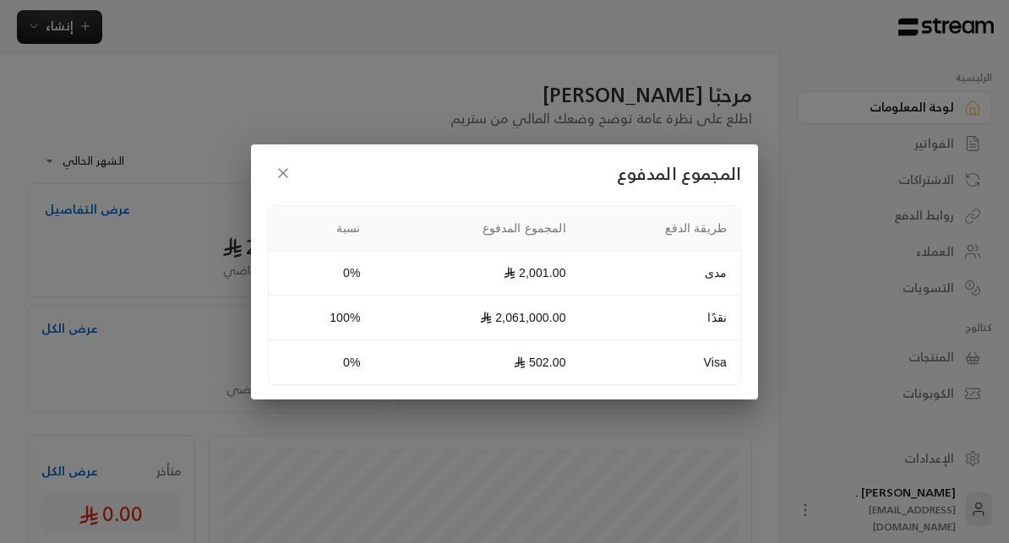
click at [321, 370] on td "0%" at bounding box center [322, 363] width 106 height 45
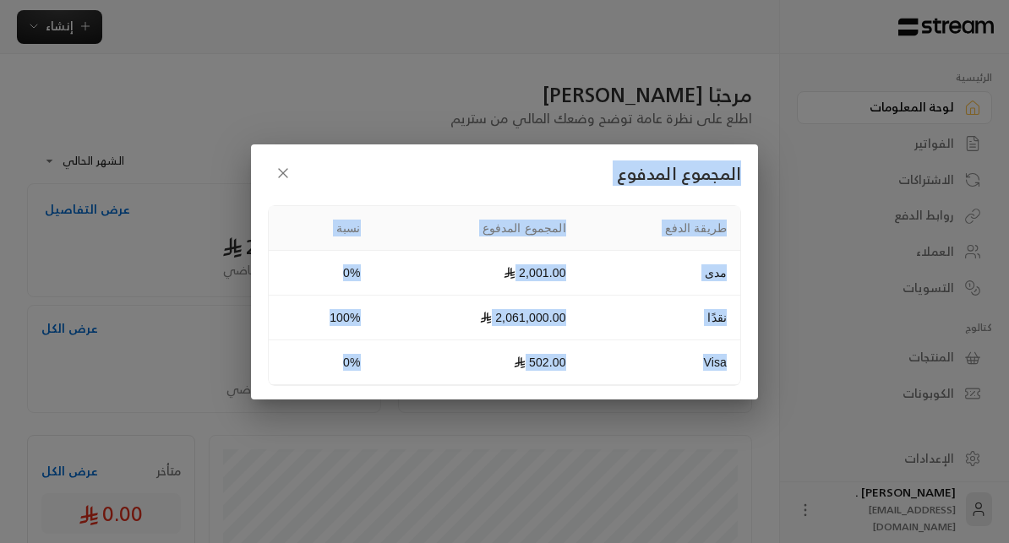
drag, startPoint x: 321, startPoint y: 370, endPoint x: 756, endPoint y: 171, distance: 478.7
click at [756, 171] on div "المجموع المدفوع طريقة الدفع المجموع المدفوع نسبة مدى 2,001.00 0% نقدًا 2,061,00…" at bounding box center [504, 272] width 507 height 255
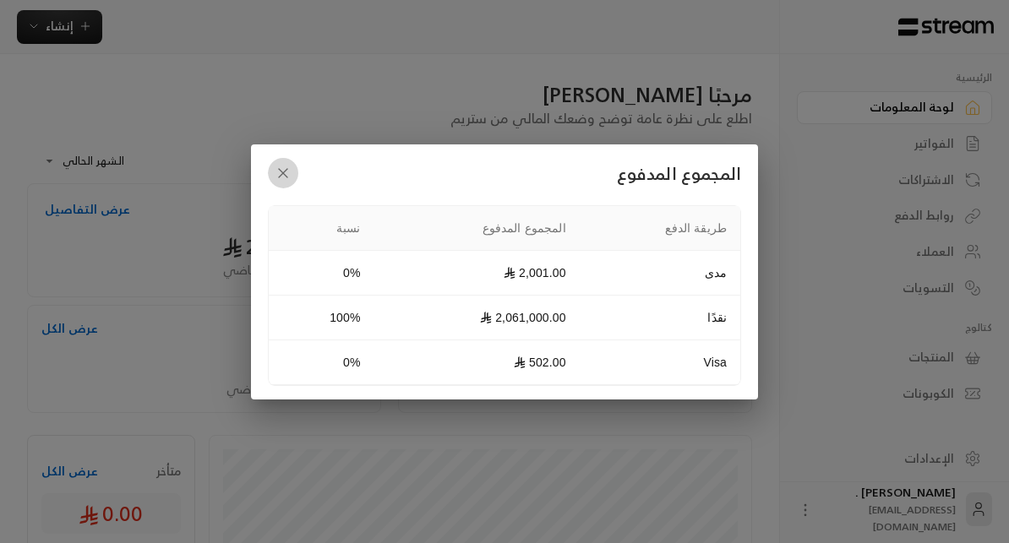
click at [291, 172] on icon "button" at bounding box center [283, 173] width 17 height 17
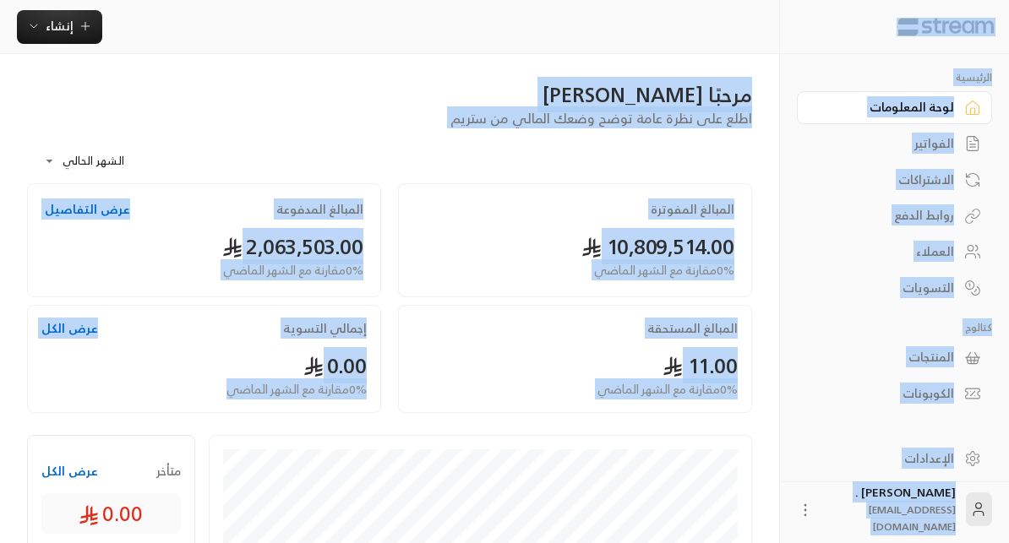
drag, startPoint x: 38, startPoint y: 420, endPoint x: 945, endPoint y: 10, distance: 995.1
click at [728, 52] on div "إنشاء" at bounding box center [389, 27] width 779 height 54
drag, startPoint x: 26, startPoint y: 422, endPoint x: 977, endPoint y: 31, distance: 1027.8
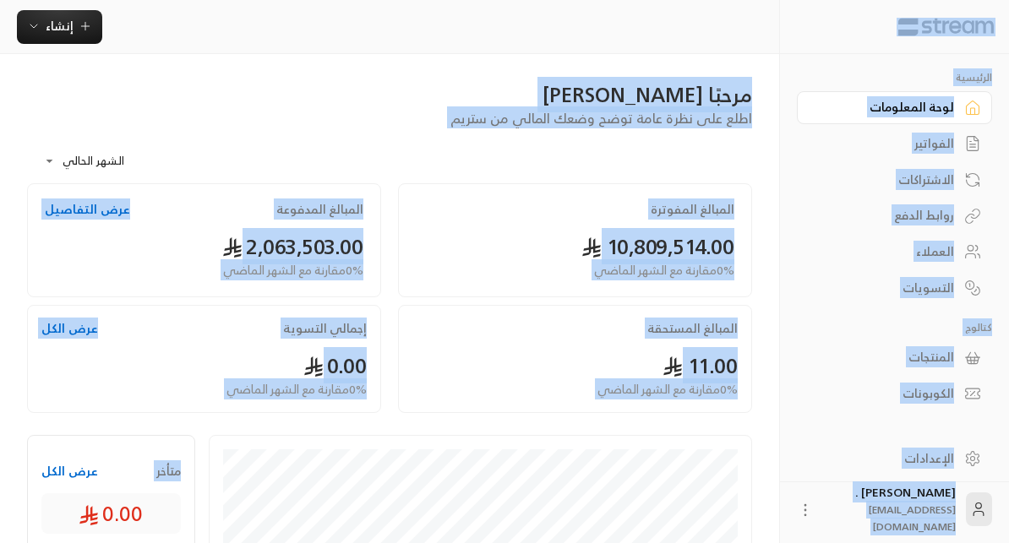
click at [728, 37] on div "إنشاء" at bounding box center [389, 27] width 779 height 34
drag, startPoint x: 17, startPoint y: 420, endPoint x: 928, endPoint y: 12, distance: 998.3
click at [928, 12] on div at bounding box center [894, 27] width 229 height 54
drag, startPoint x: 9, startPoint y: 390, endPoint x: 918, endPoint y: 18, distance: 981.6
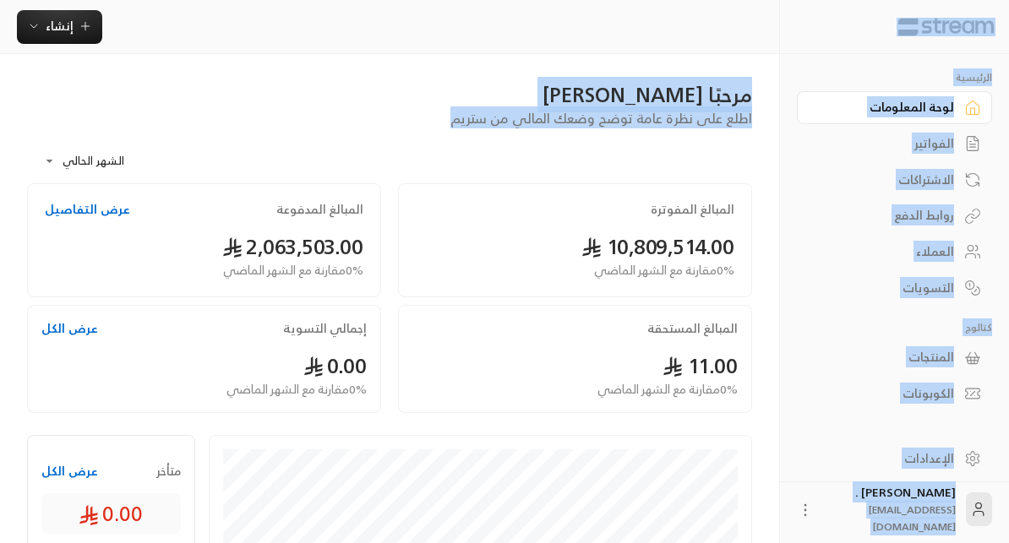
drag, startPoint x: 448, startPoint y: 117, endPoint x: 997, endPoint y: 26, distance: 556.8
click at [997, 26] on div at bounding box center [894, 27] width 229 height 54
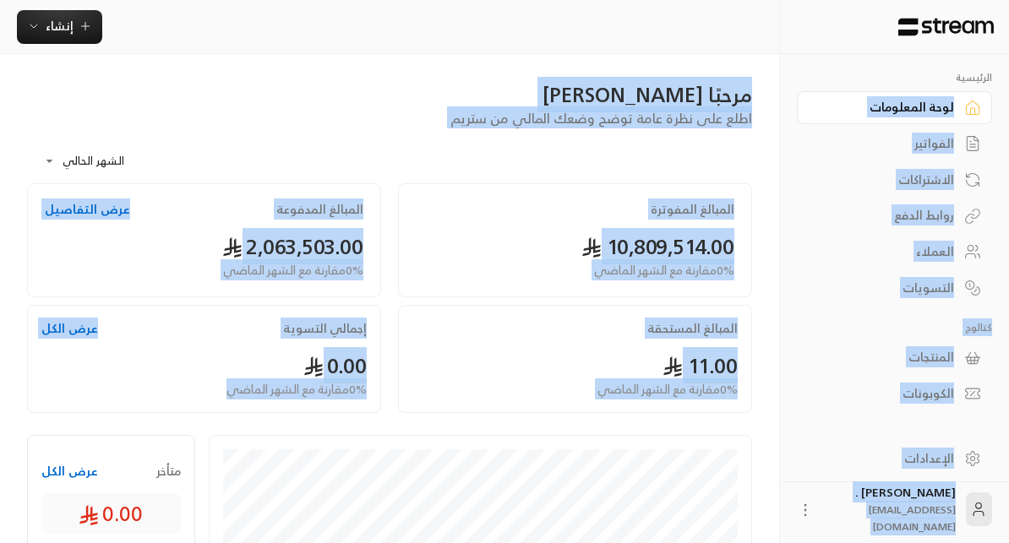
drag, startPoint x: 36, startPoint y: 414, endPoint x: 814, endPoint y: 85, distance: 844.1
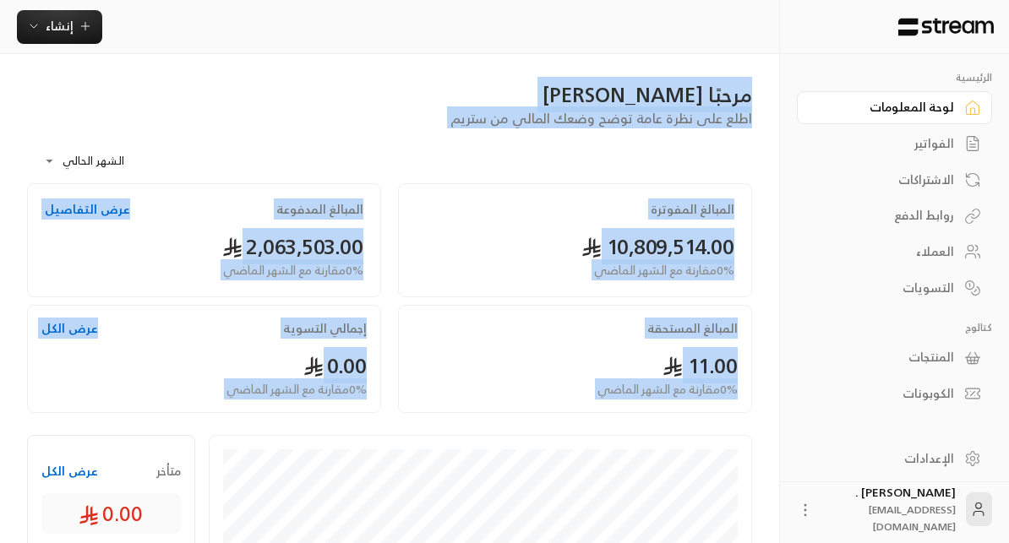
drag, startPoint x: 767, startPoint y: 77, endPoint x: 206, endPoint y: 461, distance: 680.2
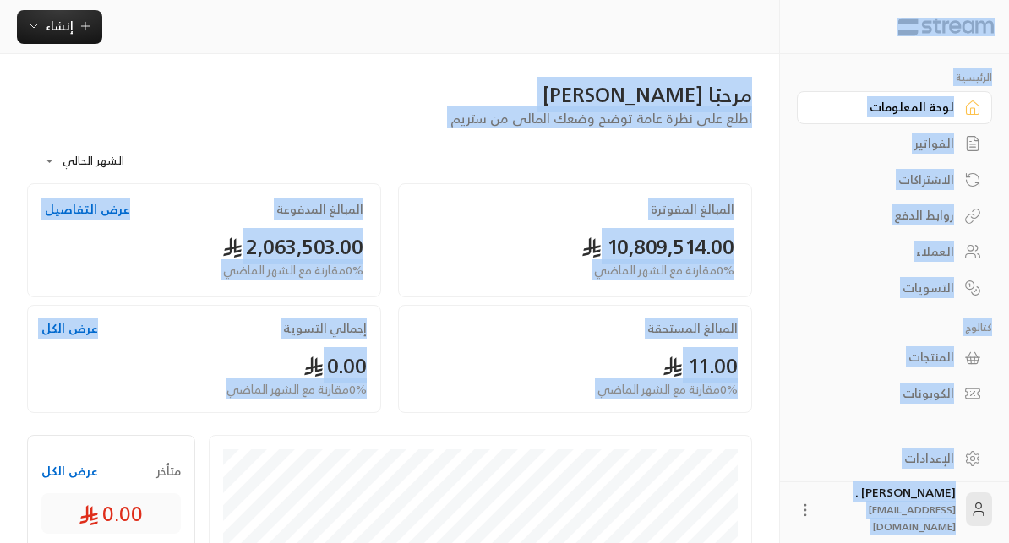
drag, startPoint x: 25, startPoint y: 420, endPoint x: 1001, endPoint y: 19, distance: 1055.1
click at [1001, 19] on div at bounding box center [894, 27] width 229 height 54
drag, startPoint x: 992, startPoint y: 11, endPoint x: 41, endPoint y: 486, distance: 1063.5
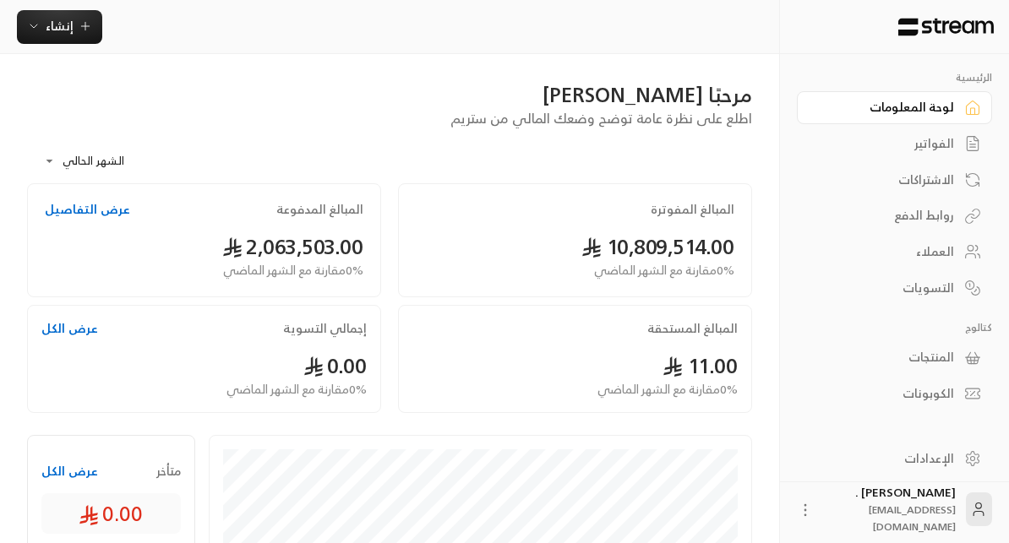
click at [40, 420] on div "المبالغ المفوترة 10,809,514.00 0 % مقارنة مع الشهر الماضي المبالغ المدفوعة عرض …" at bounding box center [390, 302] width 742 height 238
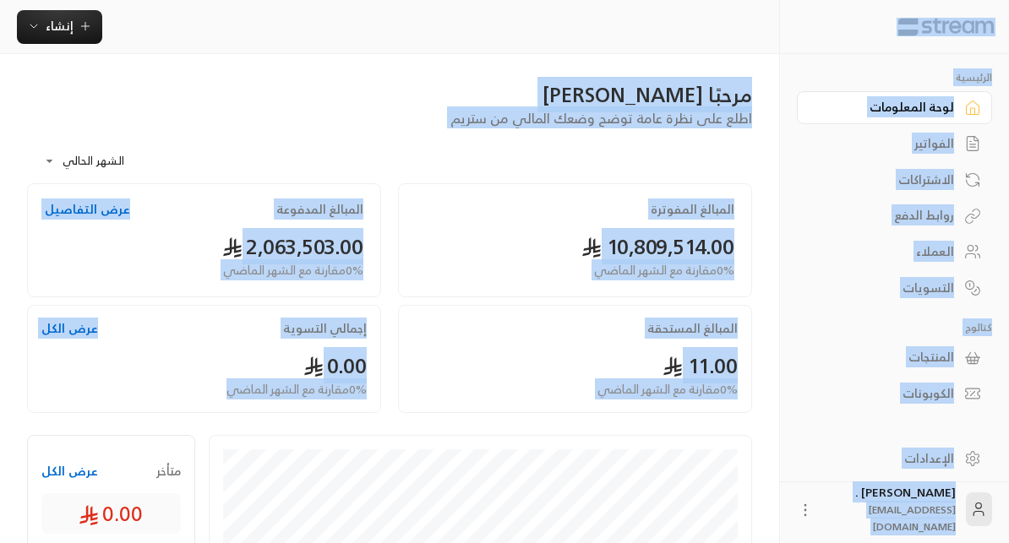
drag, startPoint x: 32, startPoint y: 415, endPoint x: 952, endPoint y: 25, distance: 999.4
click at [892, 30] on div at bounding box center [894, 27] width 229 height 54
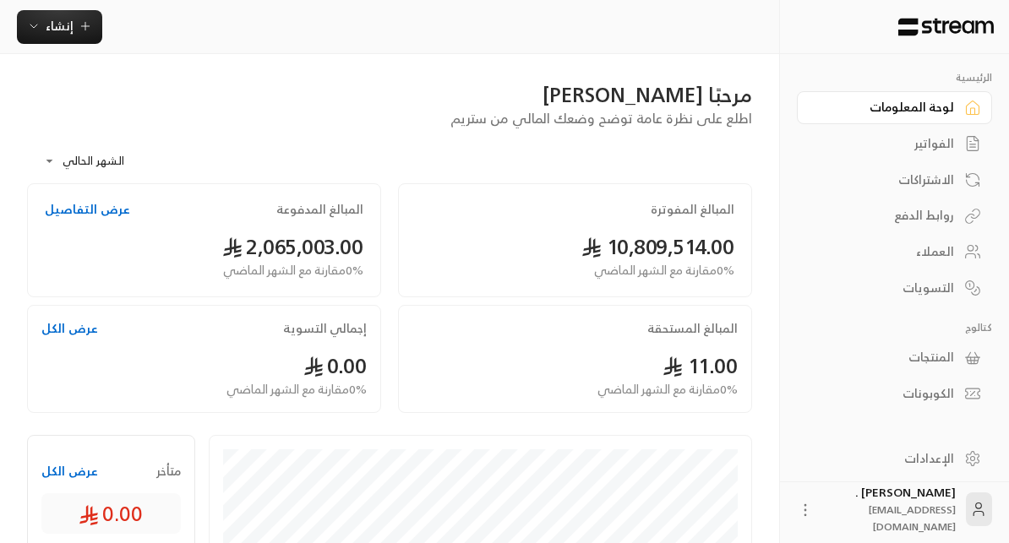
click at [102, 213] on button "عرض التفاصيل" at bounding box center [87, 209] width 85 height 17
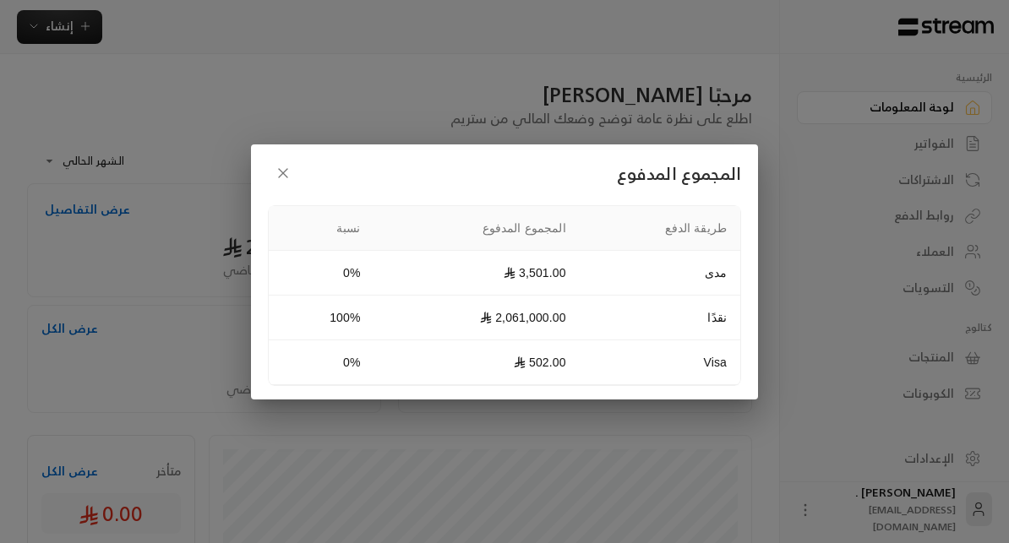
click at [282, 172] on icon "button" at bounding box center [283, 173] width 8 height 8
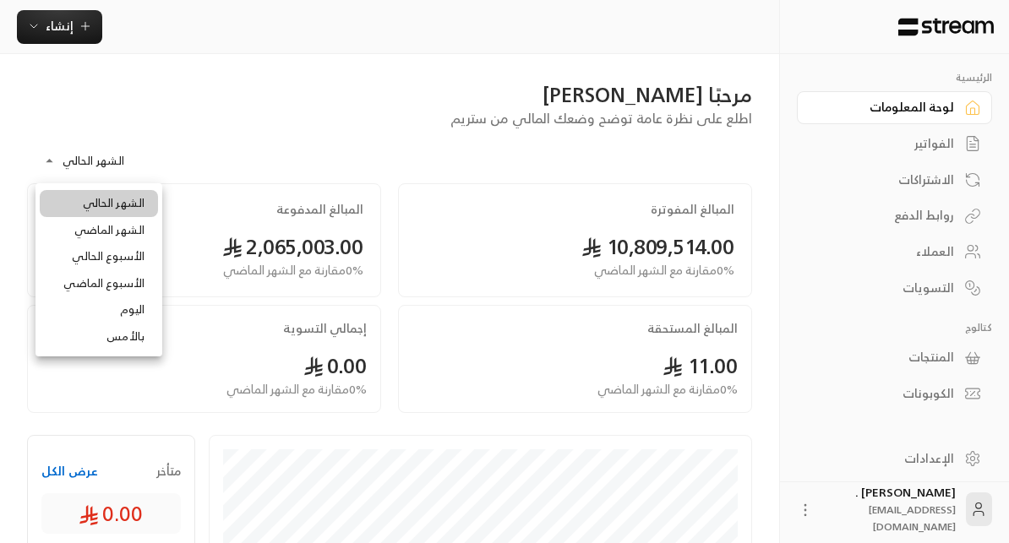
click at [85, 155] on body "**********" at bounding box center [504, 271] width 1009 height 543
click at [122, 315] on li "اليوم" at bounding box center [99, 310] width 118 height 27
type input "*****"
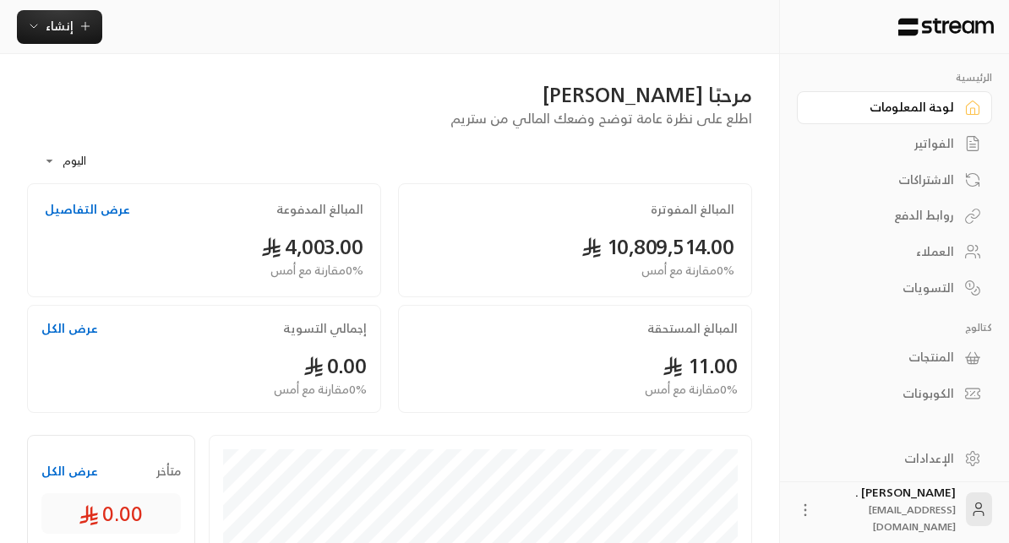
click at [101, 211] on button "عرض التفاصيل" at bounding box center [87, 209] width 85 height 17
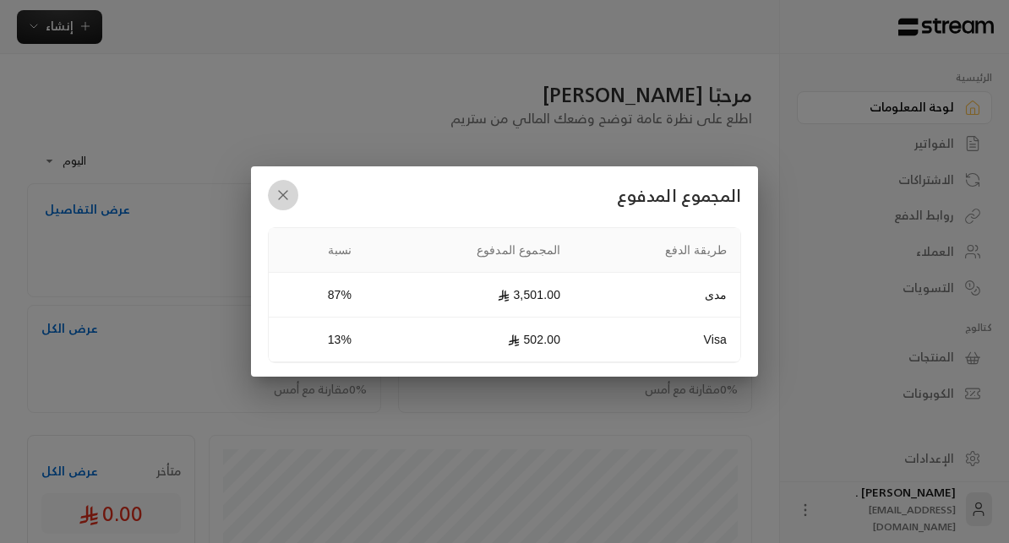
click at [279, 194] on icon "button" at bounding box center [283, 195] width 17 height 17
